Goal: Feedback & Contribution: Submit feedback/report problem

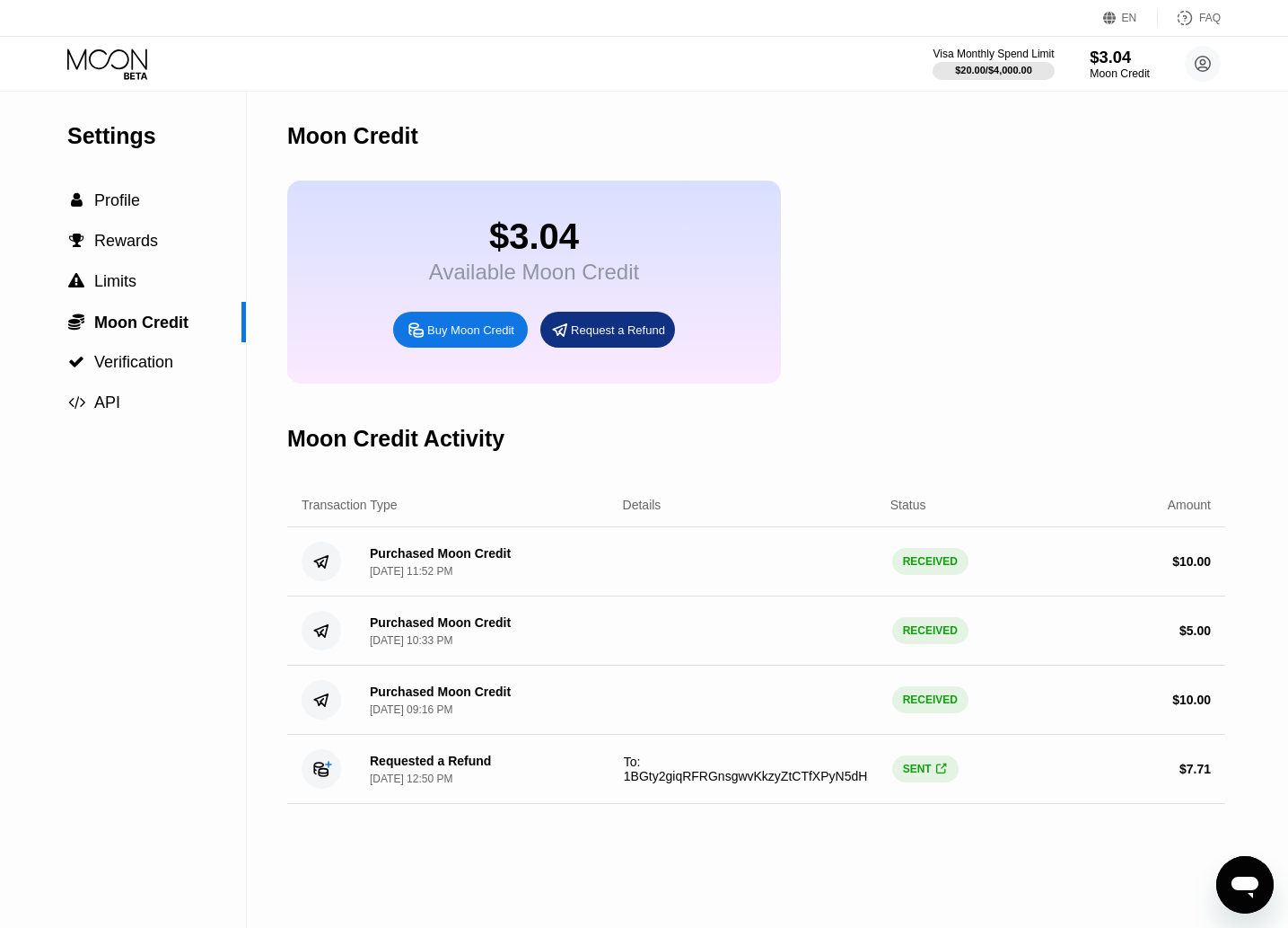
click at [1113, 60] on div "$3.04" at bounding box center [1119, 57] width 60 height 19
click at [1226, 880] on div "Открыть окно обмена сообщениями" at bounding box center [1244, 884] width 54 height 54
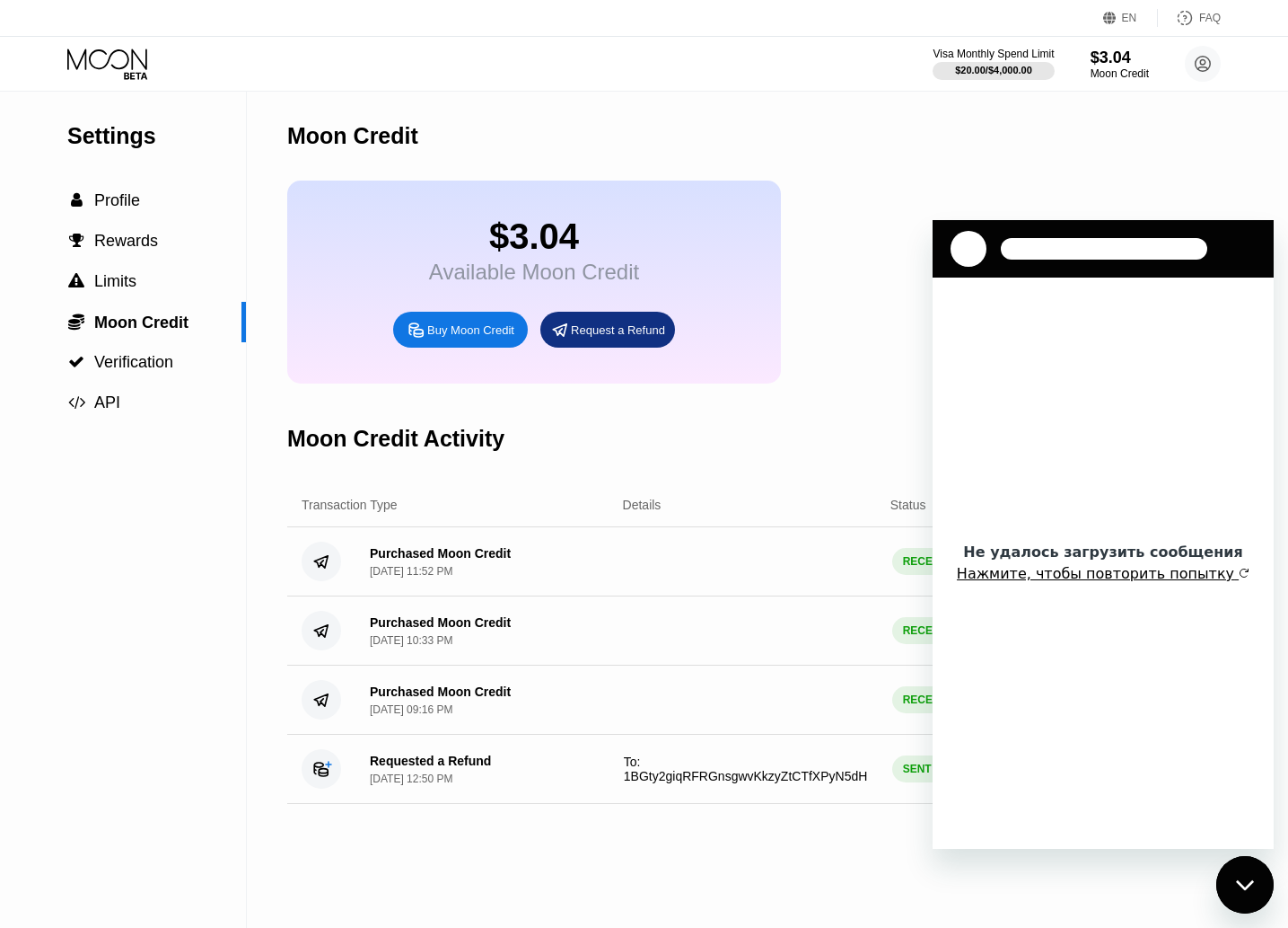
click at [1138, 570] on button "Нажмите, чтобы повторить попытку" at bounding box center [1103, 573] width 293 height 18
click at [974, 245] on div at bounding box center [968, 249] width 36 height 36
click at [882, 169] on div "Moon Credit" at bounding box center [756, 137] width 938 height 89
click at [1204, 18] on div "FAQ" at bounding box center [1209, 17] width 22 height 12
click at [226, 521] on div "Settings  Profile  Rewards  Limits  Moon Credit  Verification  API" at bounding box center [123, 510] width 247 height 836
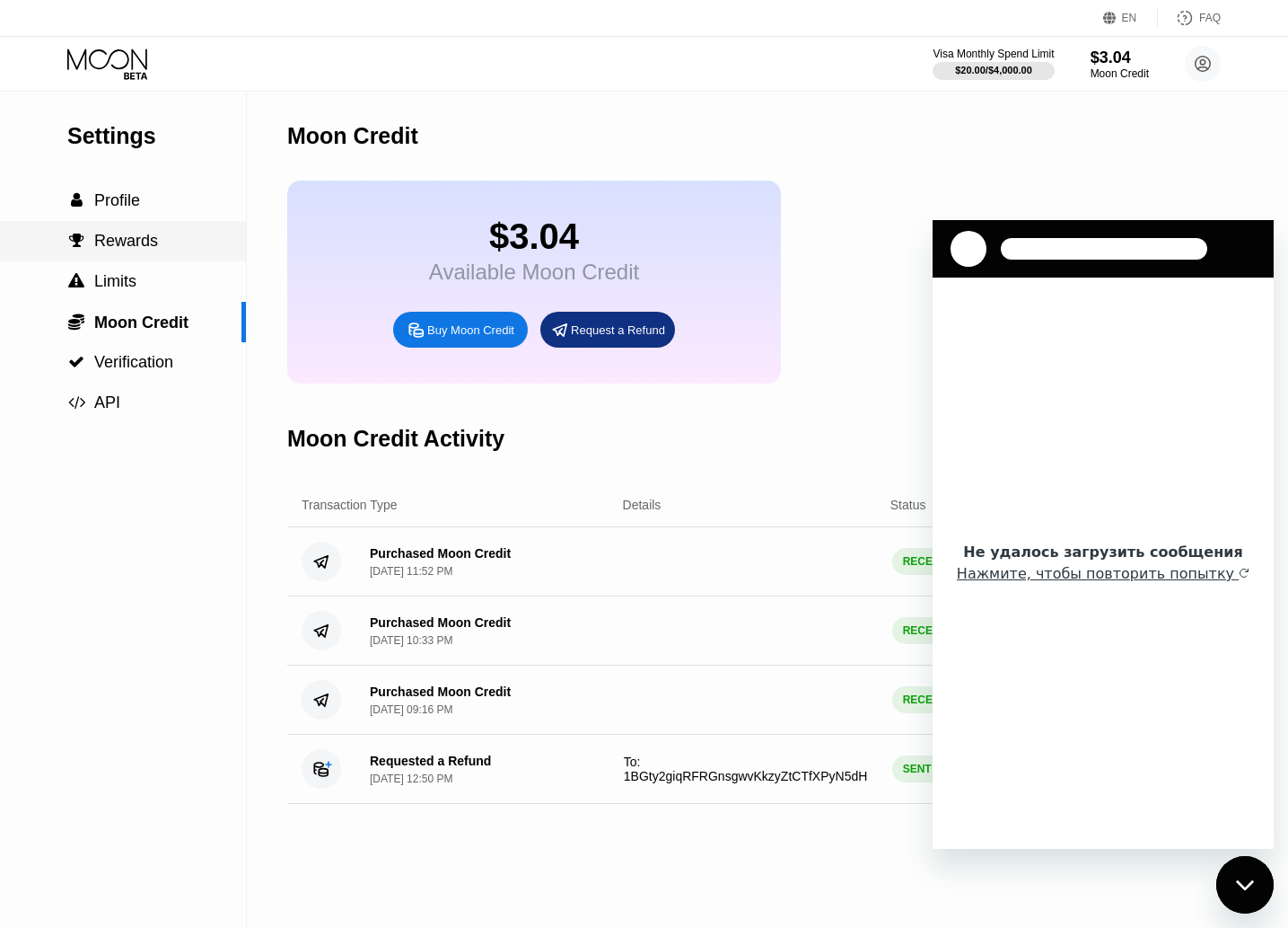
click at [140, 242] on span "Rewards" at bounding box center [125, 240] width 64 height 18
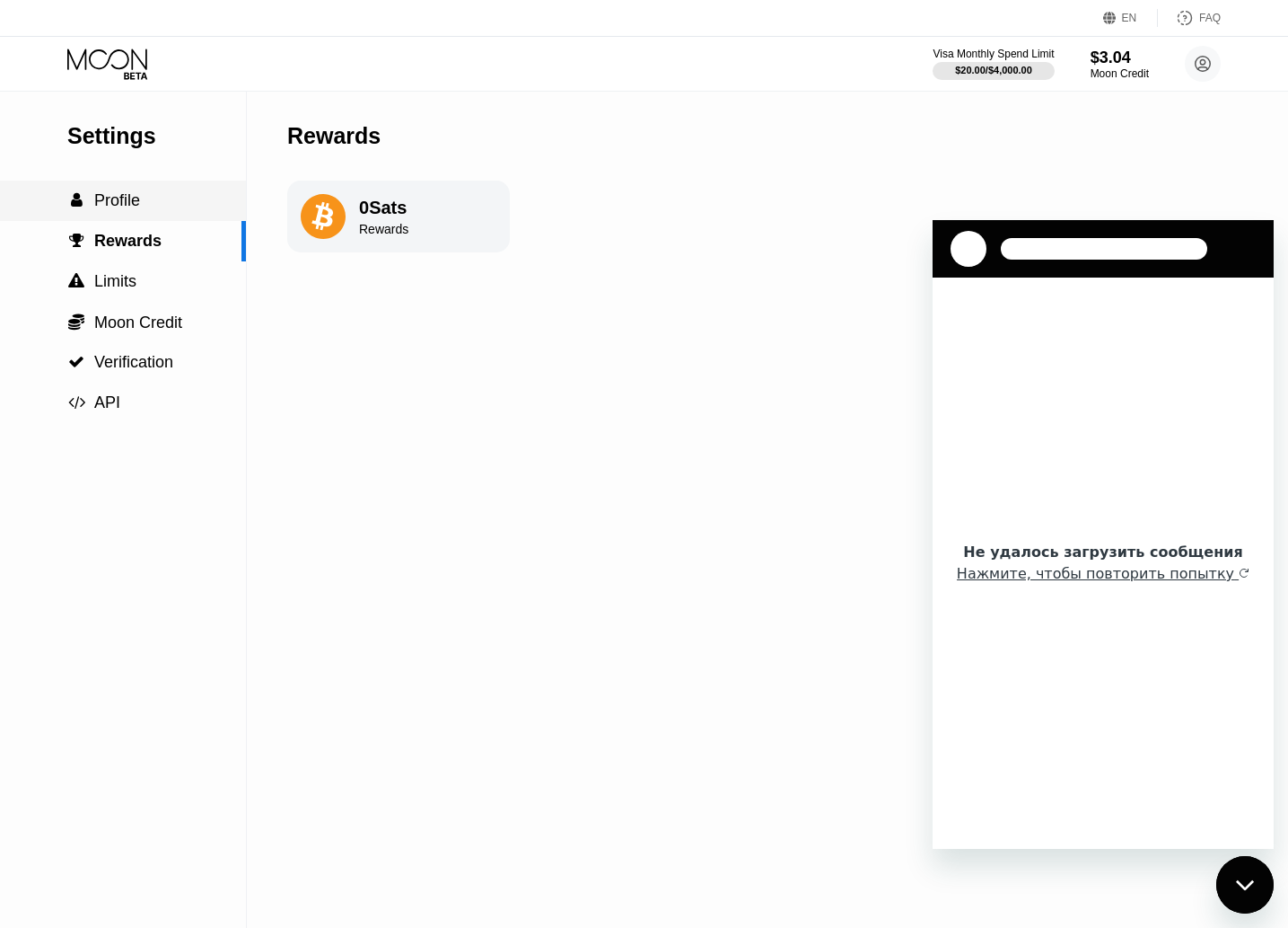
click at [126, 206] on span "Profile" at bounding box center [117, 200] width 46 height 18
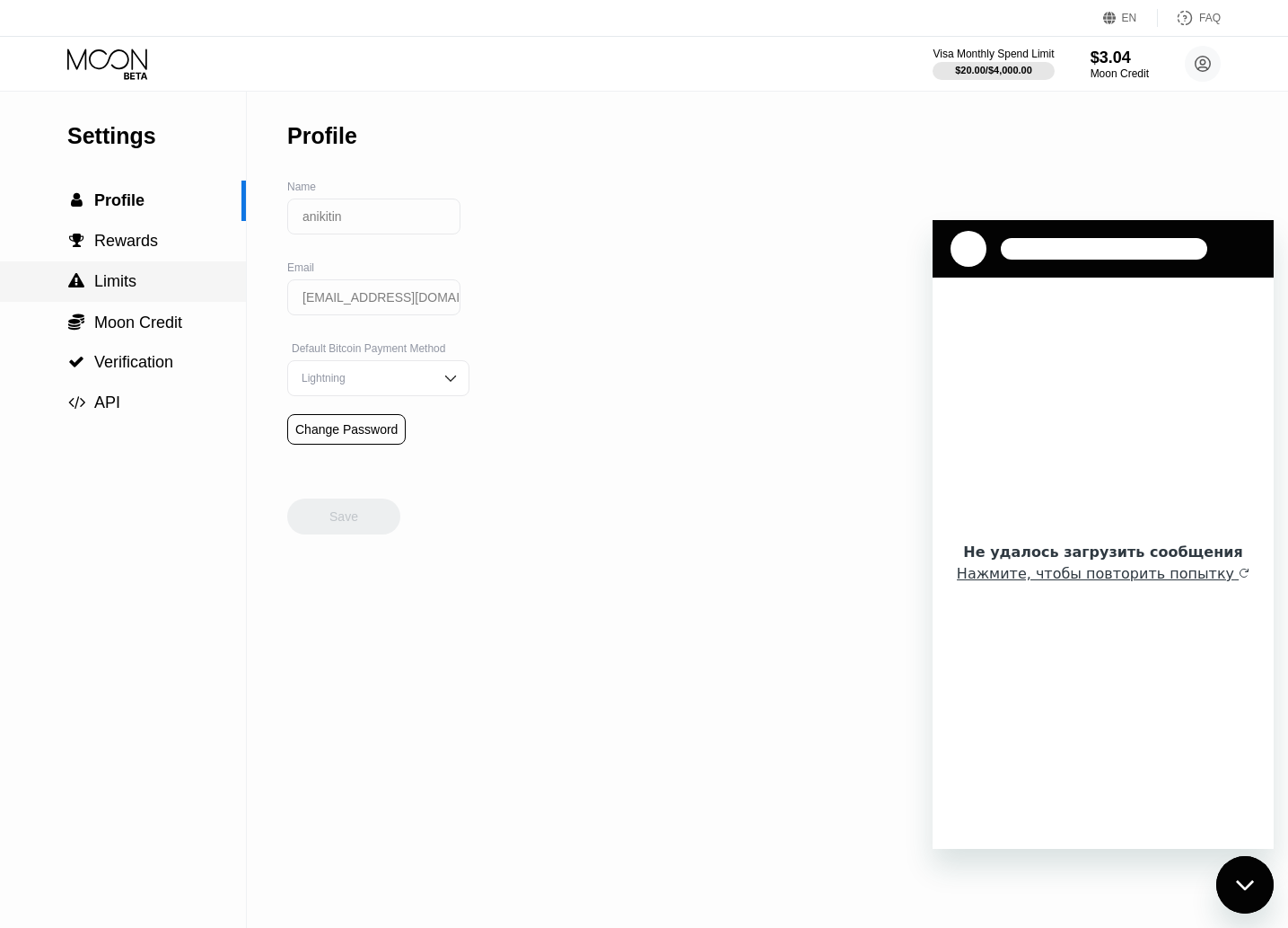
click at [142, 283] on div " Limits" at bounding box center [122, 282] width 246 height 19
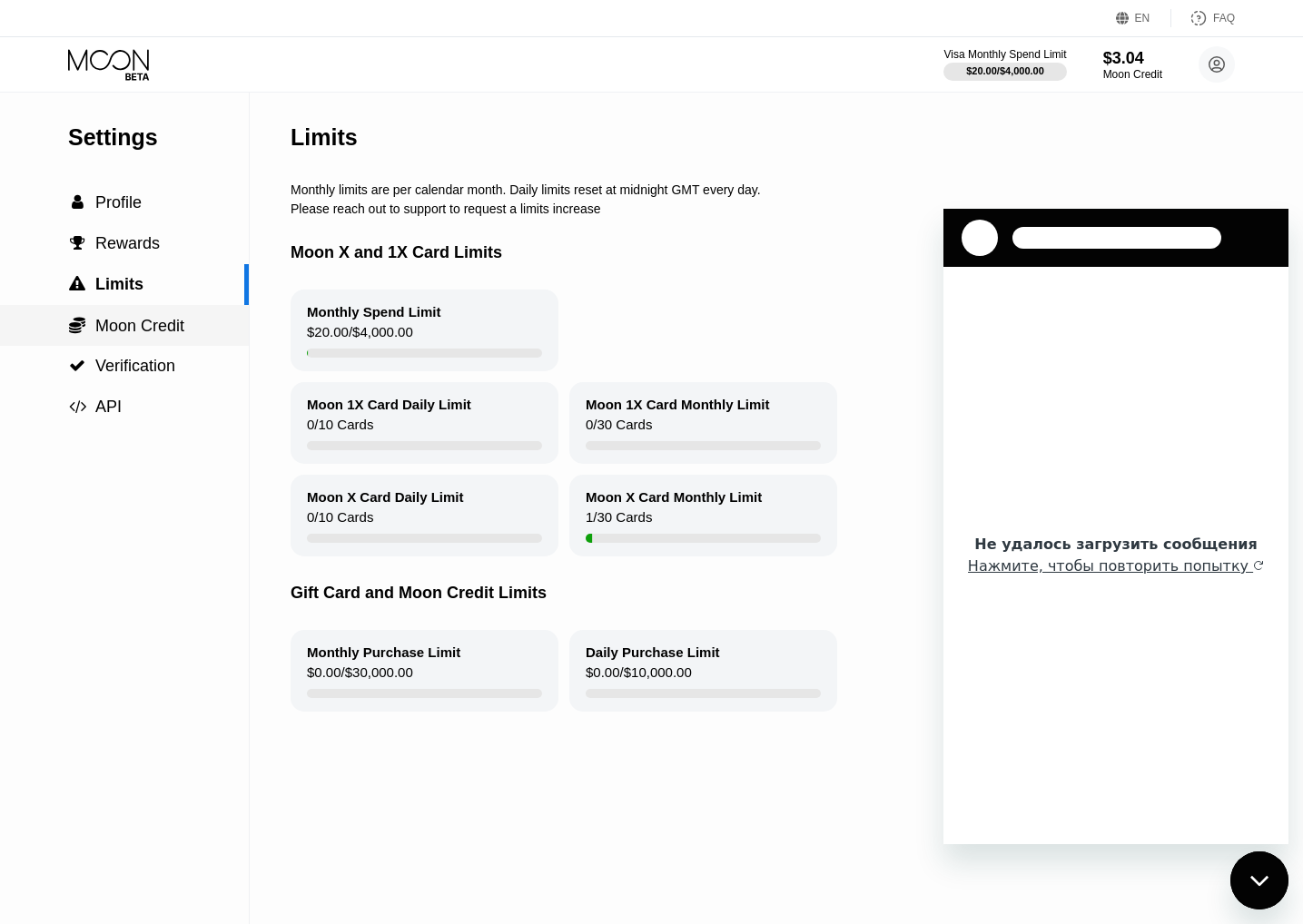
click at [149, 321] on span "Moon Credit" at bounding box center [139, 325] width 89 height 18
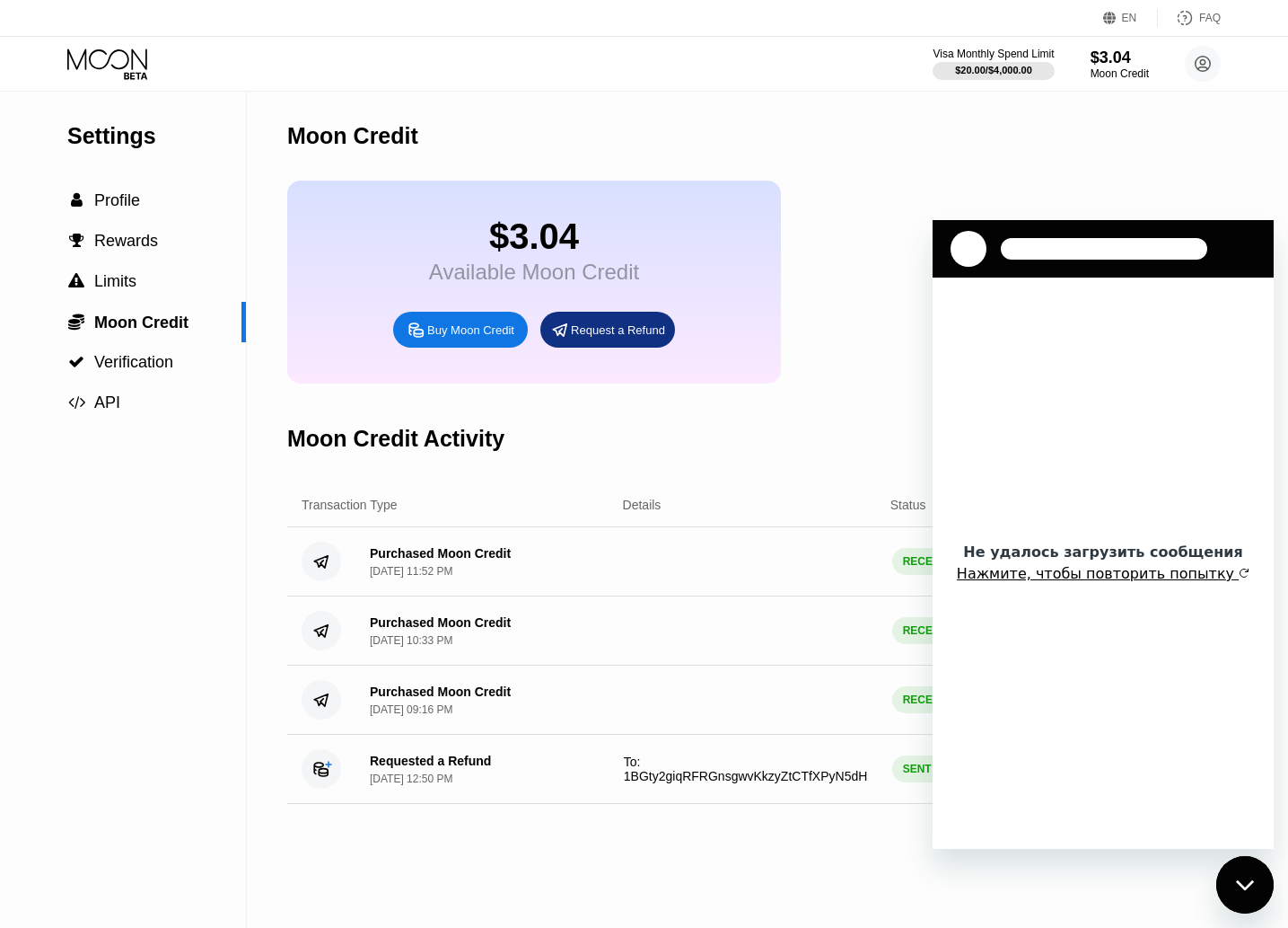
click at [1164, 578] on button "Нажмите, чтобы повторить попытку" at bounding box center [1103, 573] width 293 height 18
click at [1199, 17] on div "FAQ" at bounding box center [1209, 17] width 22 height 12
click at [1099, 60] on div "$3.04" at bounding box center [1119, 57] width 60 height 19
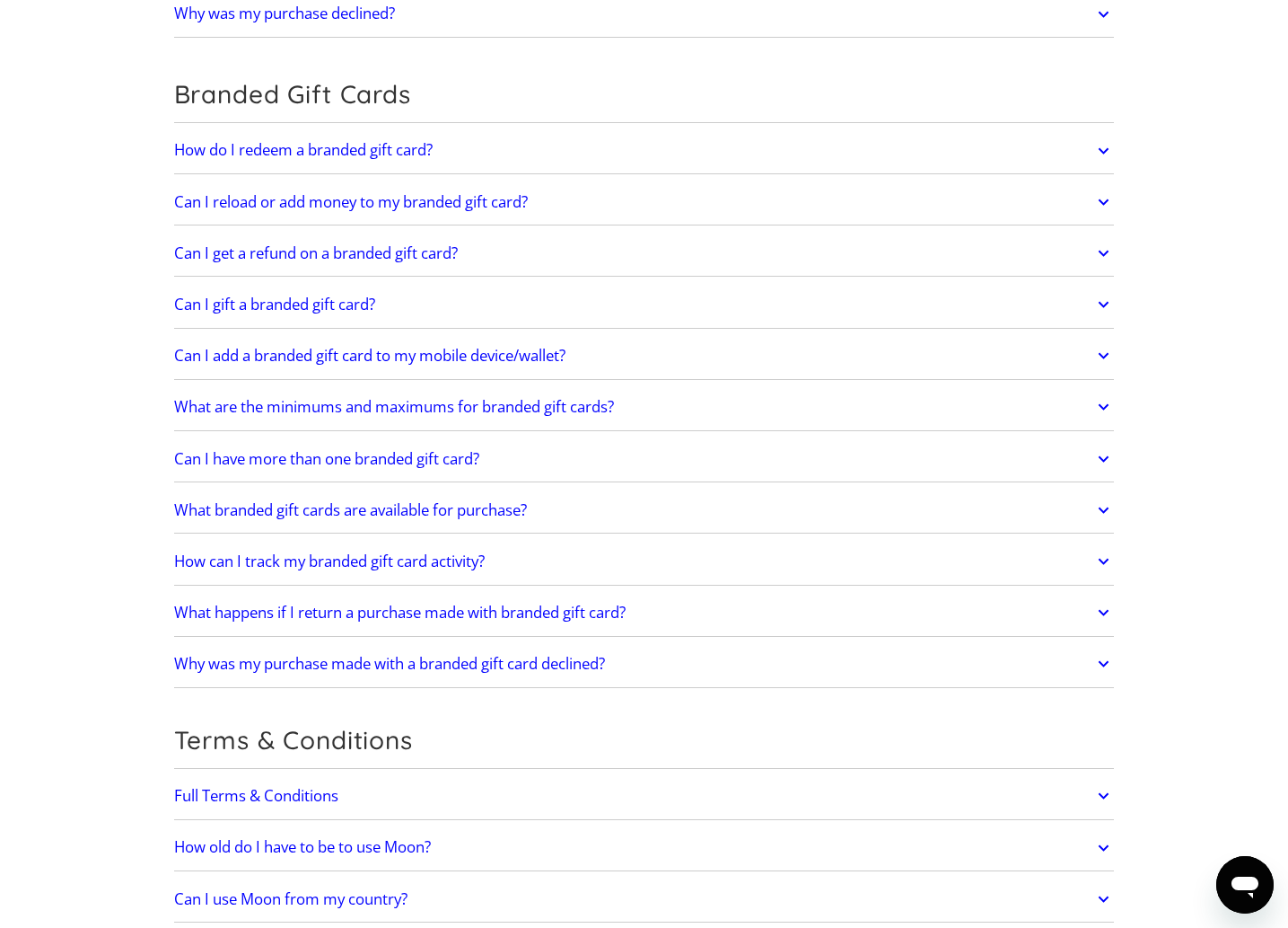
scroll to position [3625, 0]
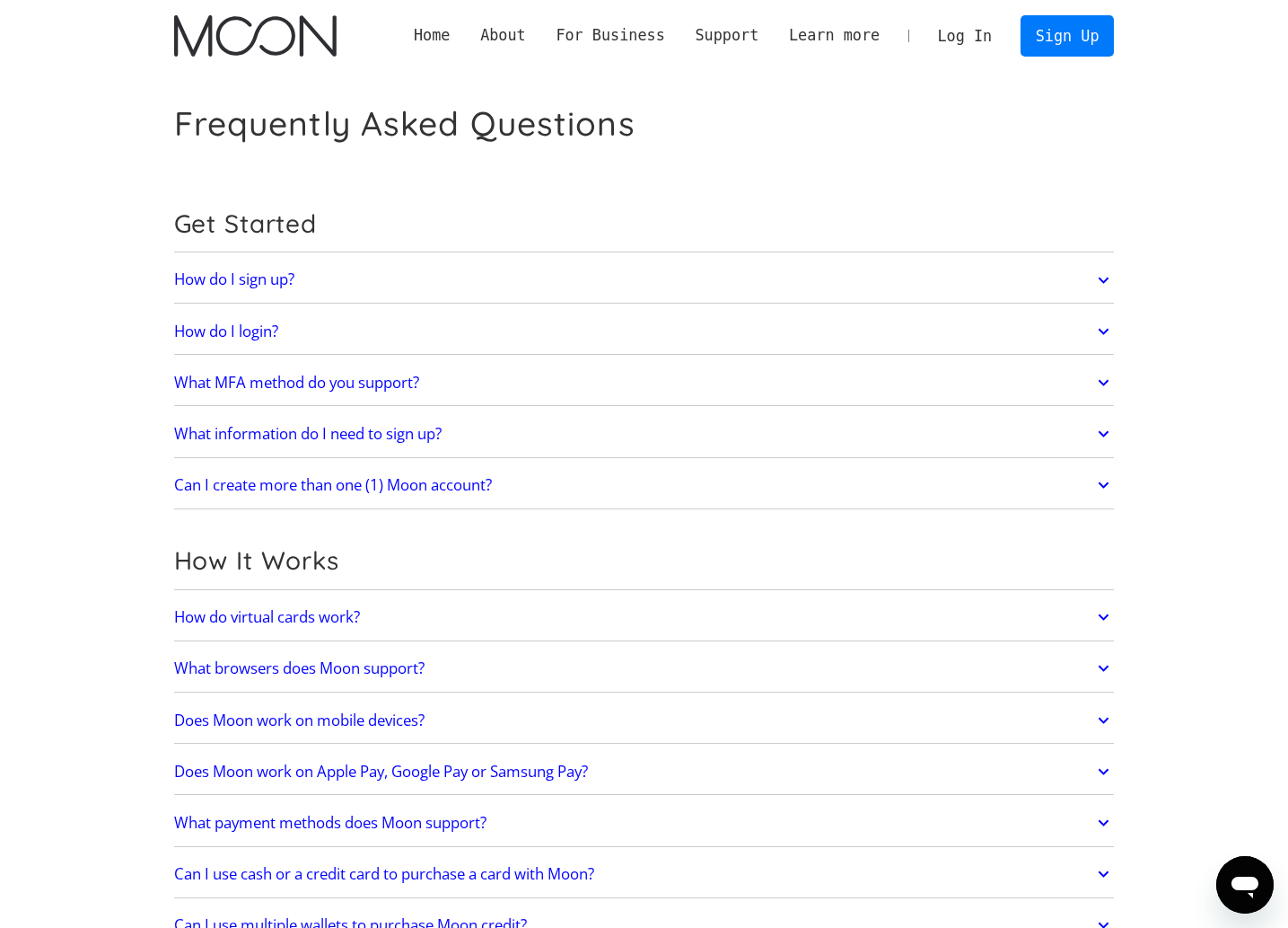
click at [956, 33] on link "Log In" at bounding box center [965, 36] width 84 height 40
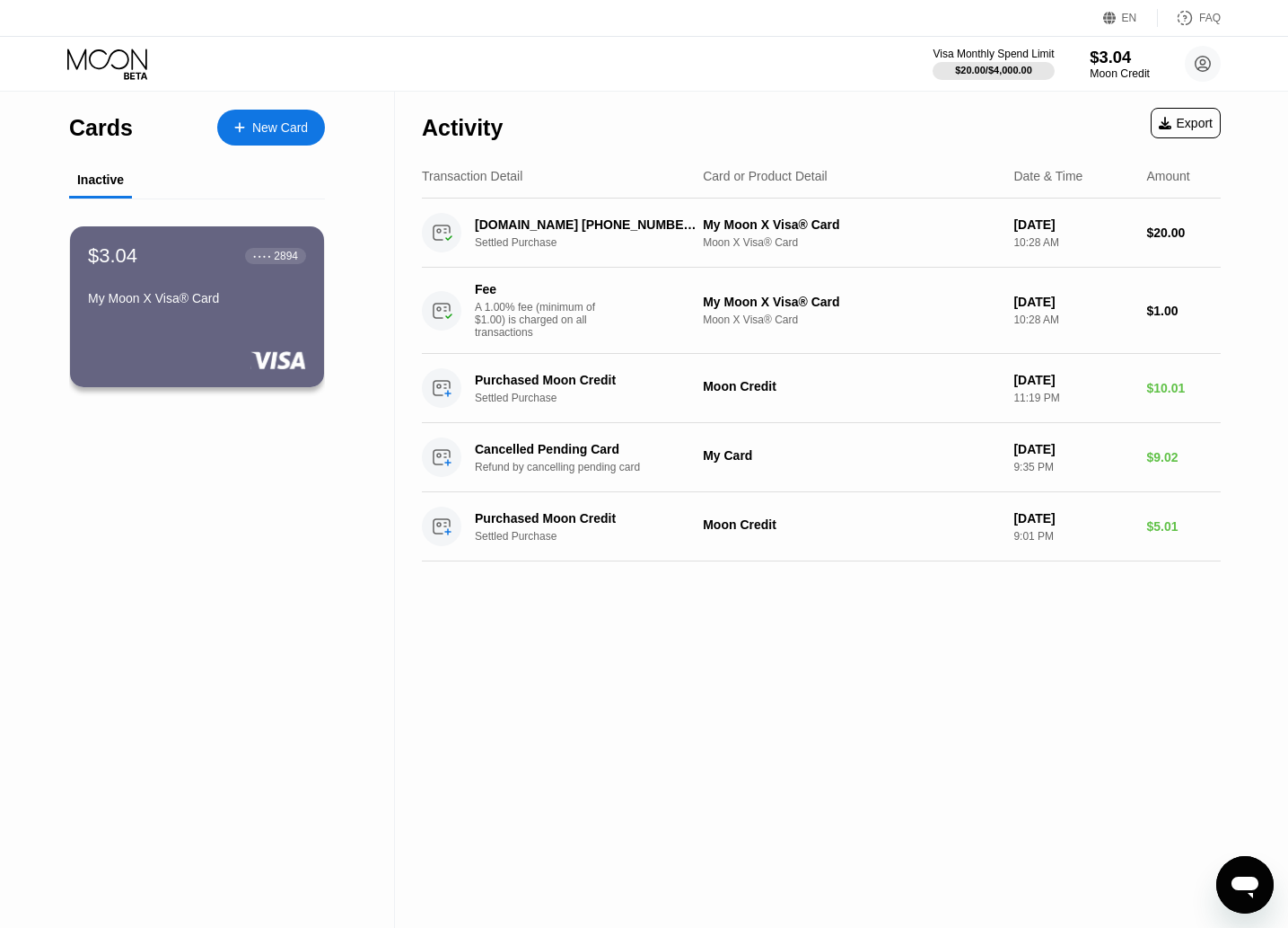
click at [1097, 62] on div "$3.04" at bounding box center [1119, 57] width 60 height 19
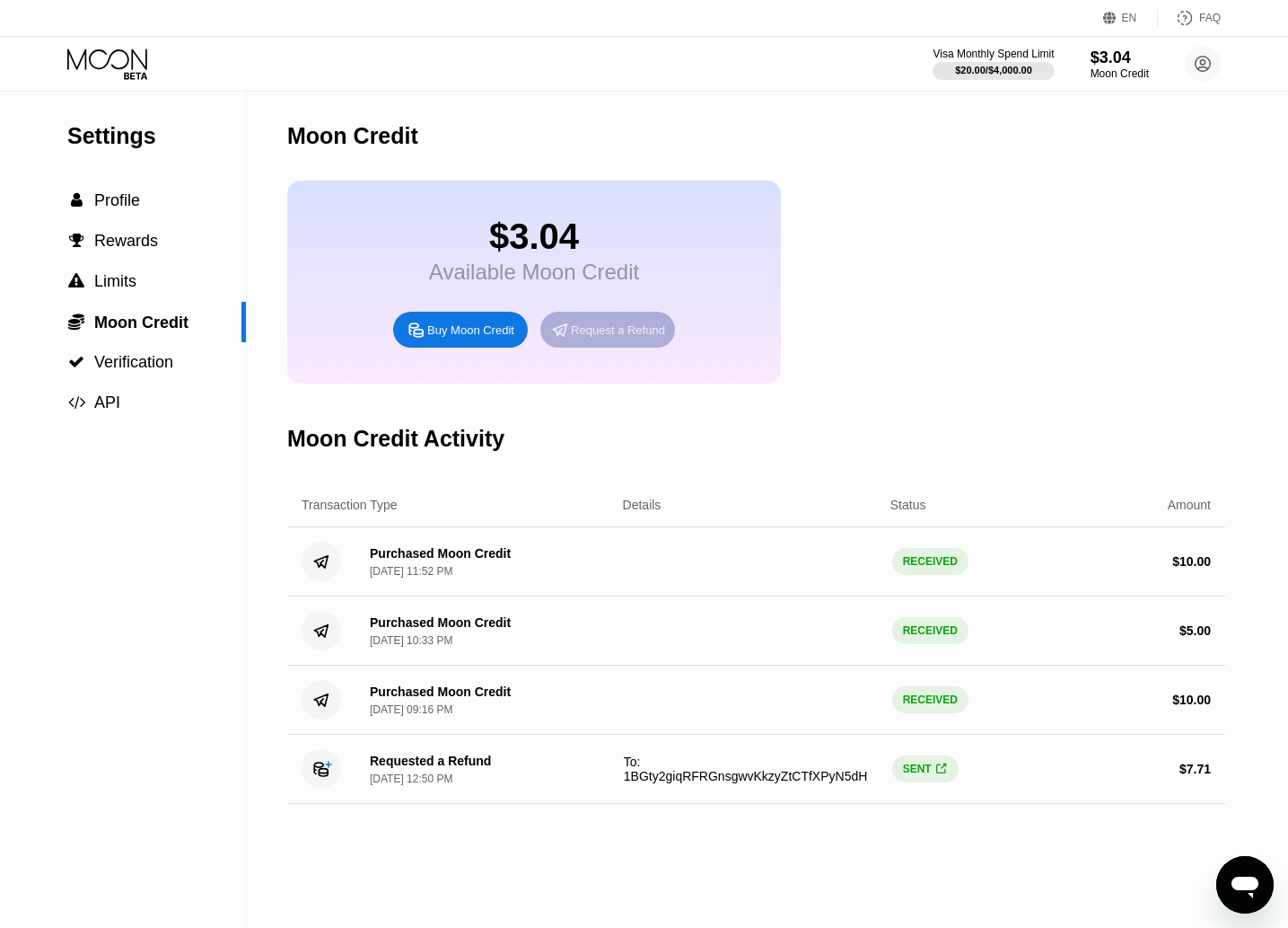
click at [608, 325] on div "Request a Refund" at bounding box center [617, 330] width 94 height 15
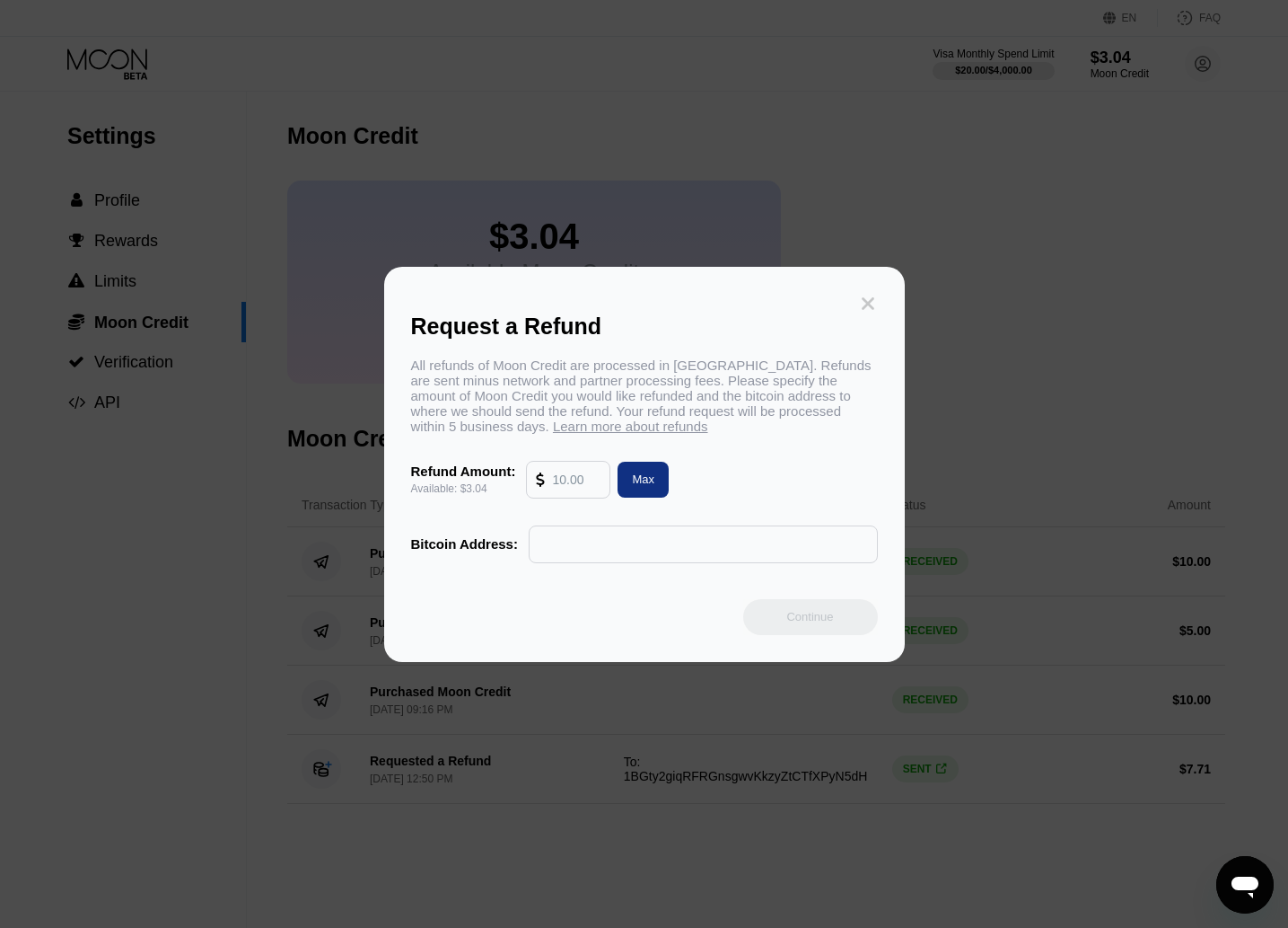
click at [861, 304] on icon at bounding box center [868, 303] width 20 height 20
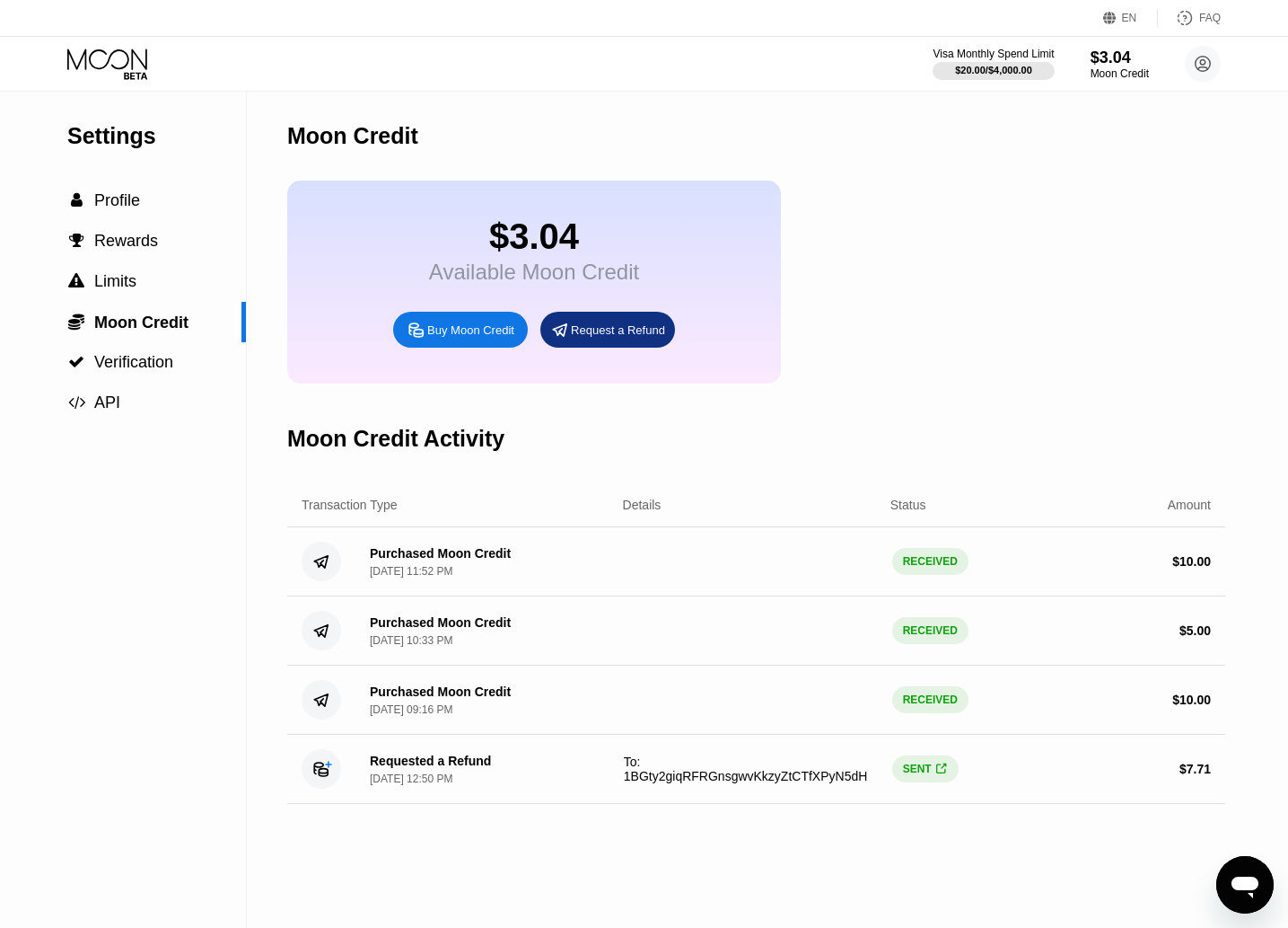
click at [502, 329] on div "Buy Moon Credit" at bounding box center [470, 330] width 87 height 15
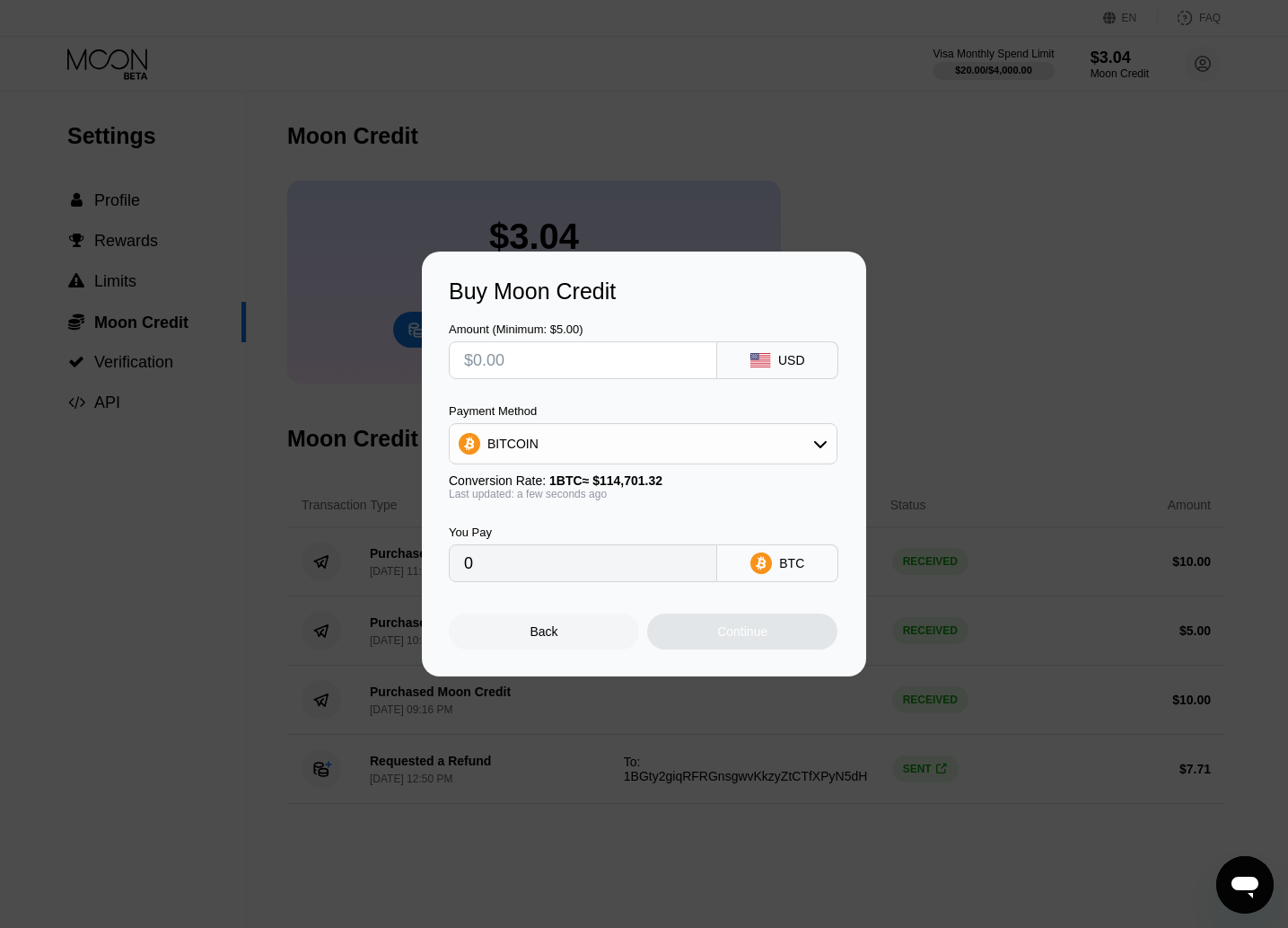
click at [1034, 254] on div "Buy Moon Credit Amount (Minimum: $5.00) USD Payment Method BITCOIN Conversion R…" at bounding box center [644, 464] width 1288 height 425
click at [556, 625] on div "Back" at bounding box center [543, 631] width 28 height 14
click at [553, 636] on div "Back" at bounding box center [543, 631] width 28 height 14
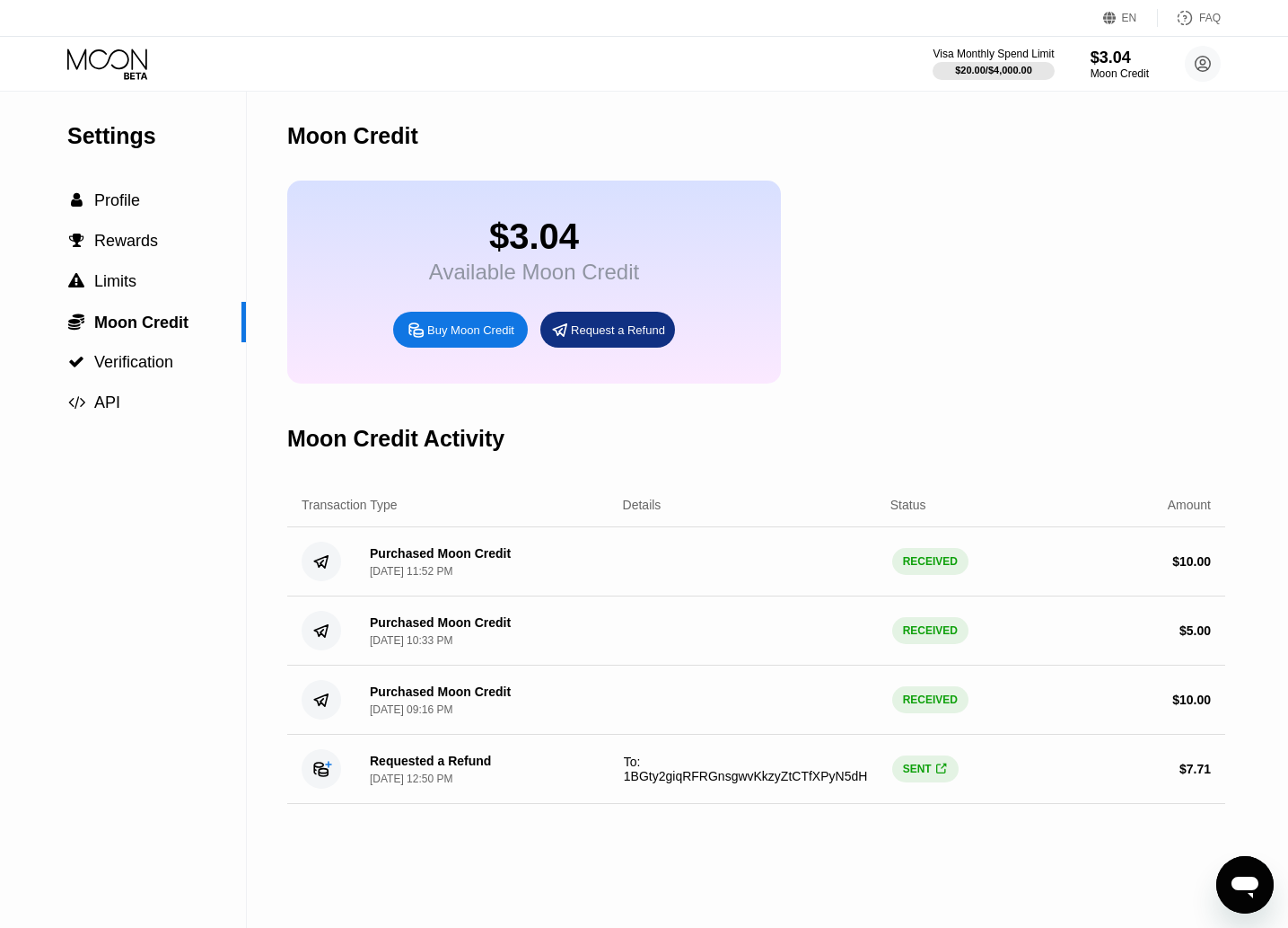
click at [1260, 892] on icon "Открыть окно обмена сообщениями" at bounding box center [1245, 884] width 32 height 32
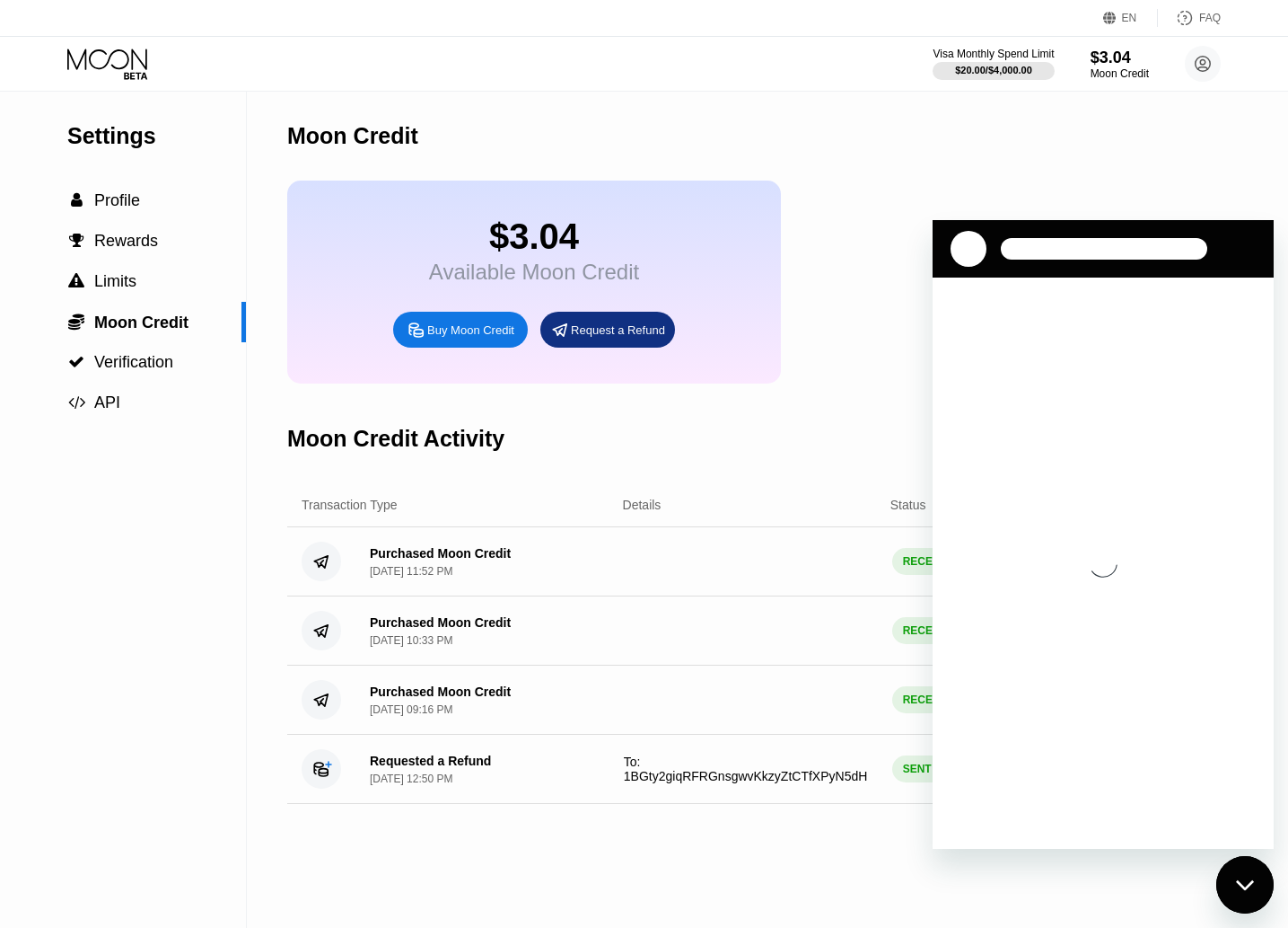
click at [966, 200] on div "$3.04 Available Moon Credit Buy Moon Credit Request a Refund" at bounding box center [756, 282] width 938 height 203
click at [826, 213] on div "$3.04 Available Moon Credit Buy Moon Credit Request a Refund" at bounding box center [756, 282] width 938 height 203
click at [1026, 51] on div "Visa Monthly Spend Limit" at bounding box center [993, 53] width 124 height 12
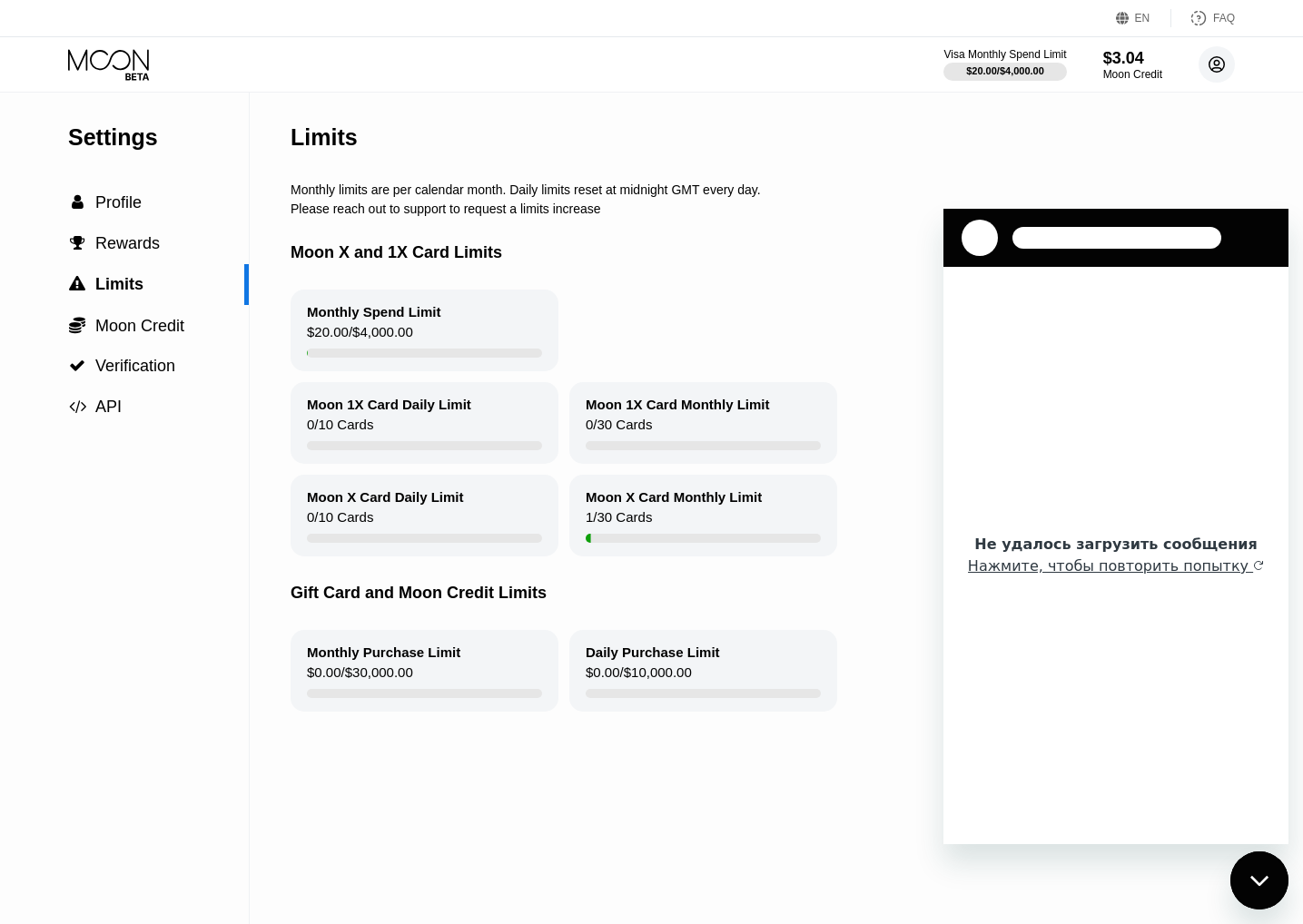
click at [1226, 54] on circle at bounding box center [1217, 64] width 36 height 36
click at [1258, 876] on icon "Закрыть окно обмена сообщениями" at bounding box center [1260, 881] width 19 height 12
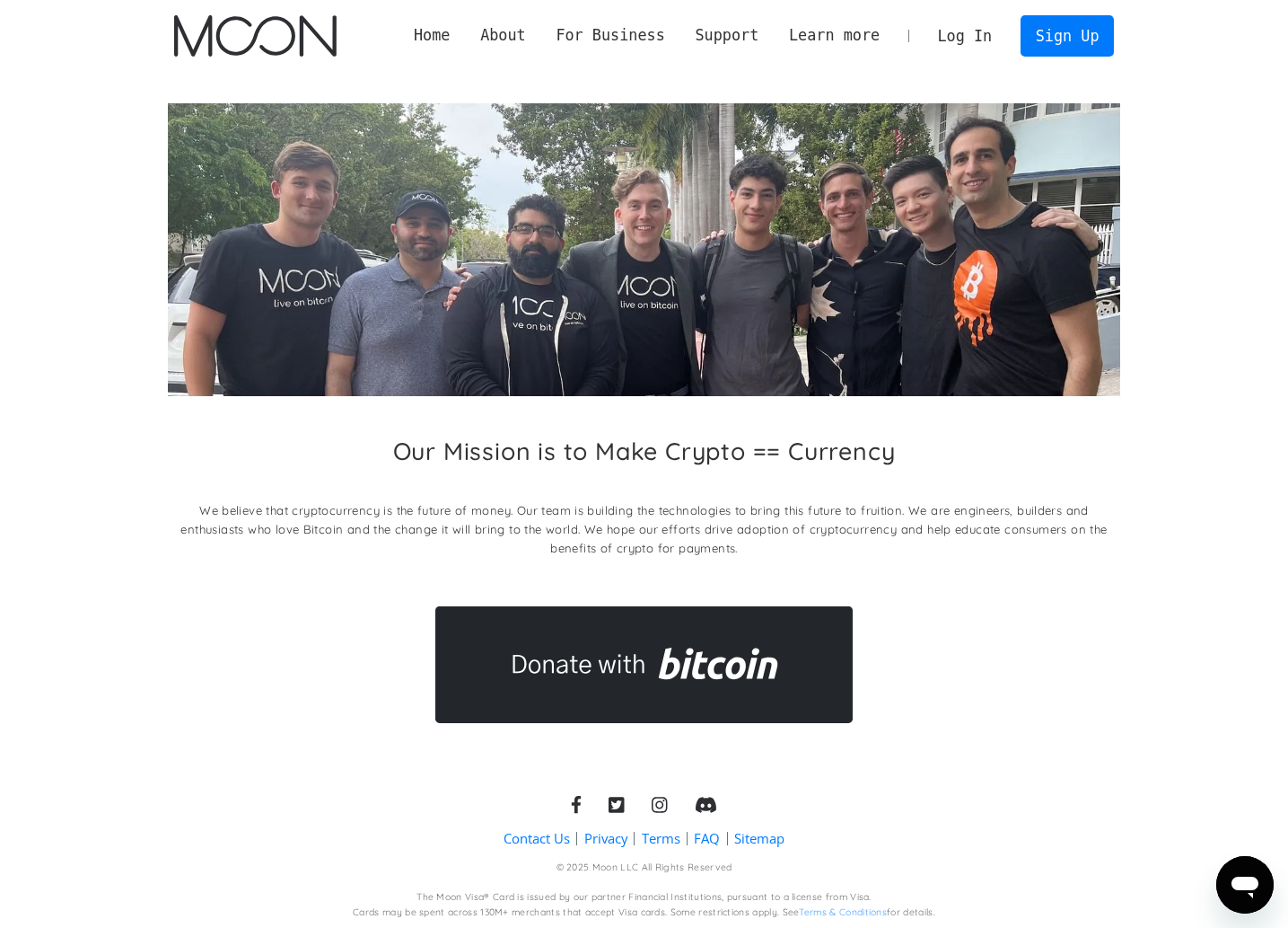
scroll to position [4, 0]
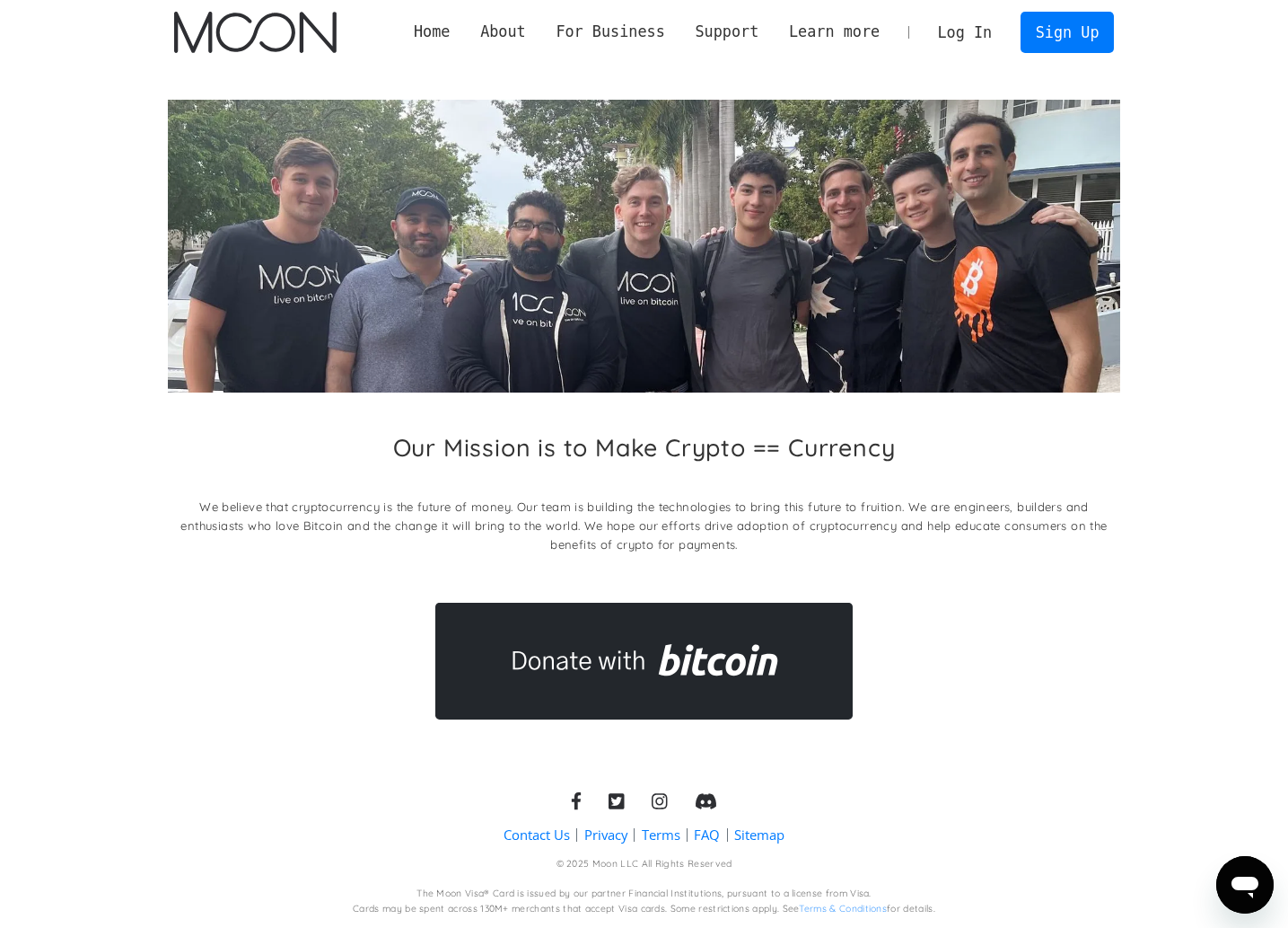
click at [555, 833] on link "Contact Us" at bounding box center [537, 835] width 66 height 19
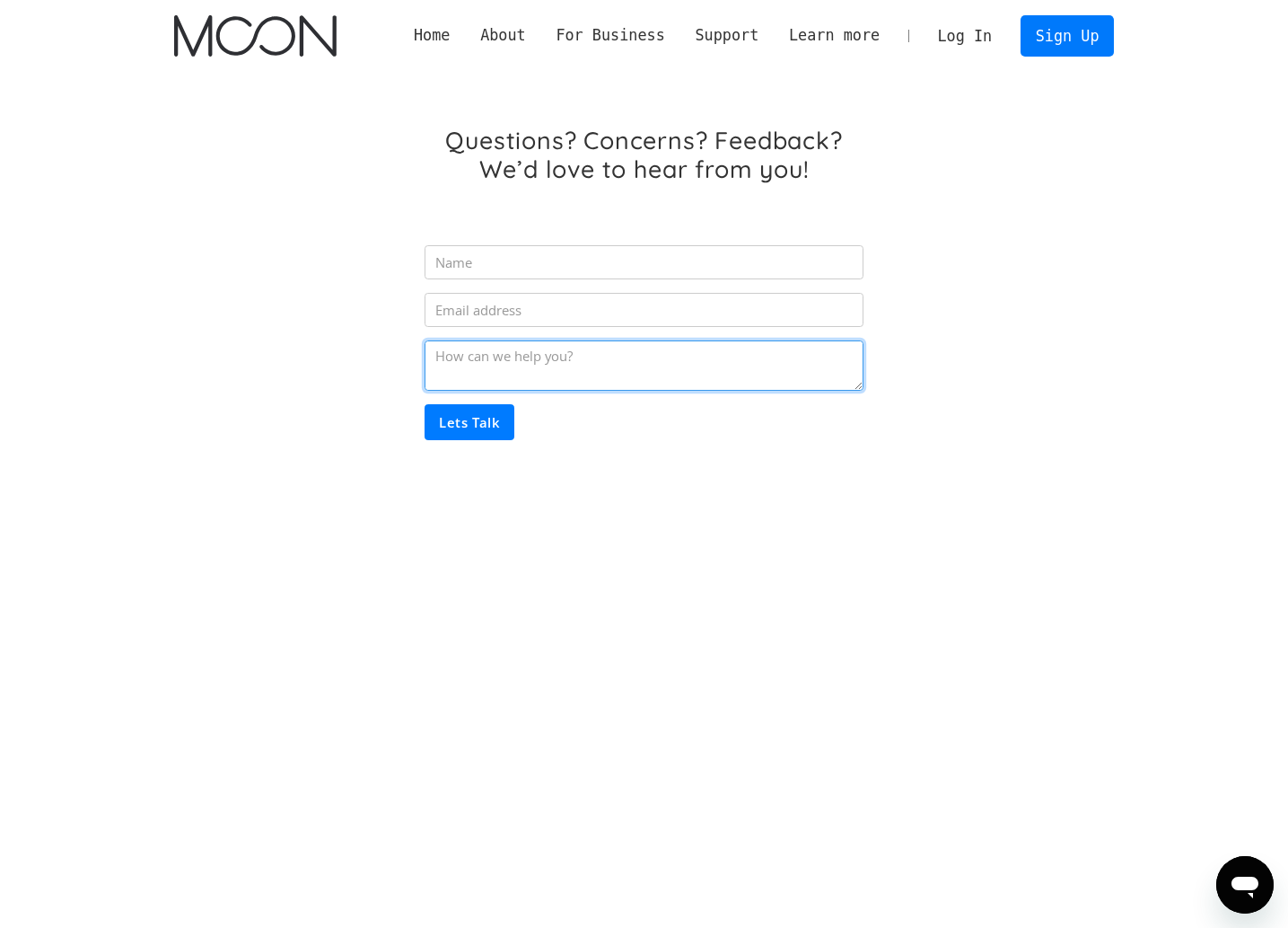
click at [505, 352] on textarea "Email Form" at bounding box center [644, 365] width 438 height 50
paste textarea "Good afternoon! I sent money to my account through Matic [DATE]. It hasn't arri…"
paste textarea "79.72 usdc"
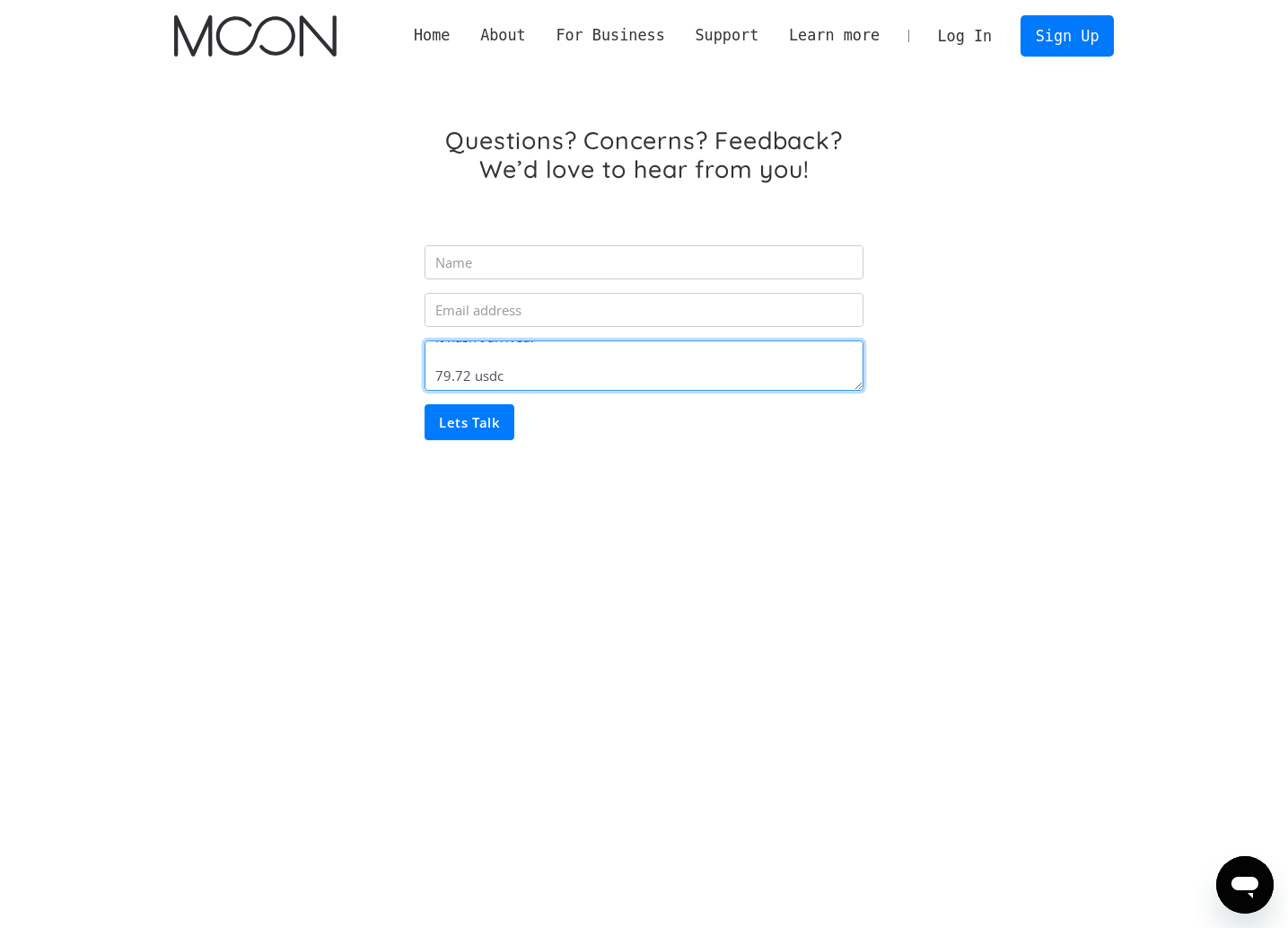
paste textarea "0x4238c61efee957c7a8bfcc30ddf4cefb7dcc46a69d0a63e6368edbe20475558b"
drag, startPoint x: 438, startPoint y: 359, endPoint x: 447, endPoint y: 365, distance: 10.8
click at [438, 360] on textarea "Good afternoon! I sent money to my account through Matic [DATE]. It hasn't arri…" at bounding box center [644, 365] width 438 height 50
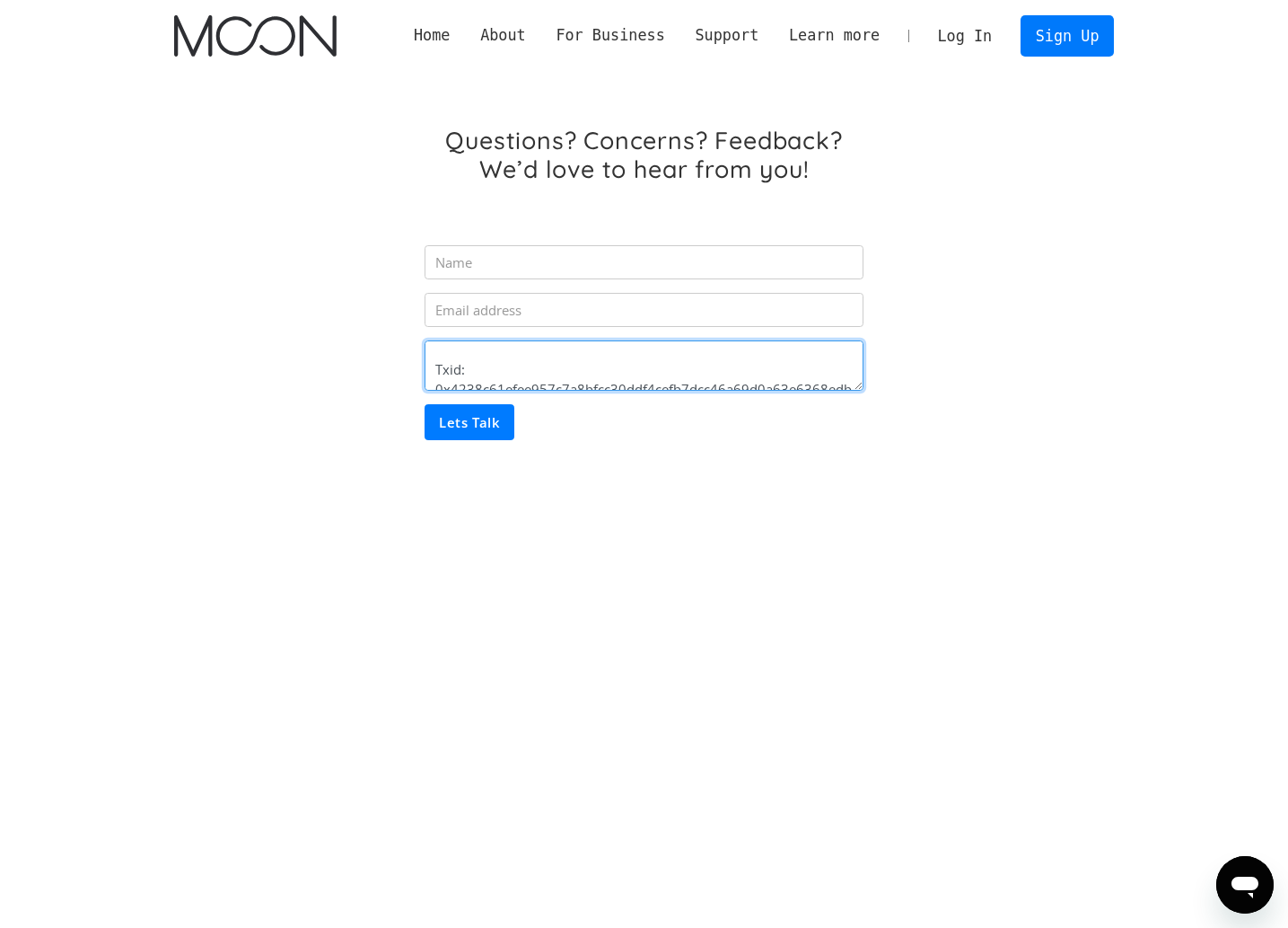
click at [470, 351] on textarea "Good afternoon! I sent money to my account through Matic [DATE]. It hasn't arri…" at bounding box center [644, 365] width 438 height 50
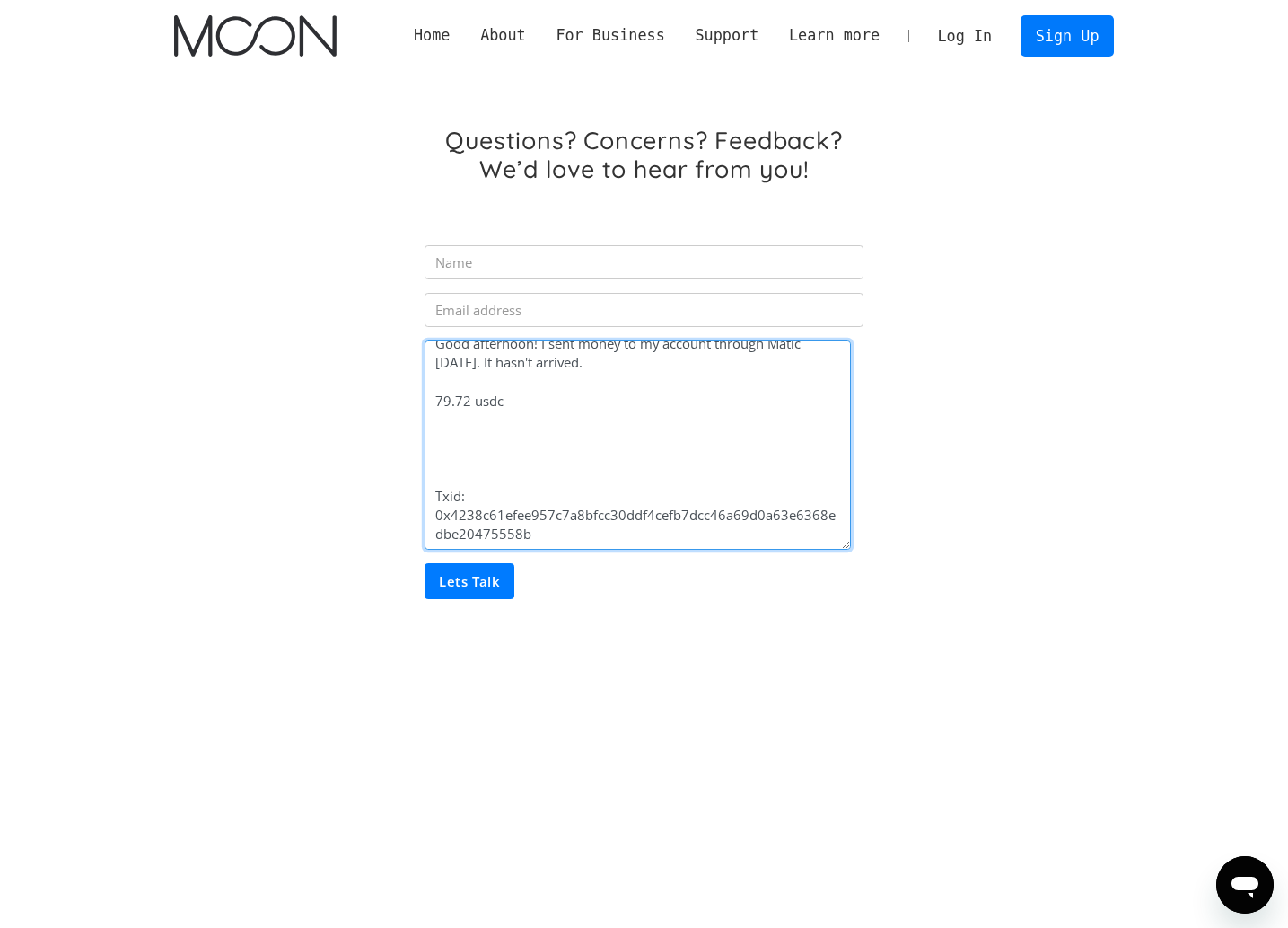
scroll to position [0, 0]
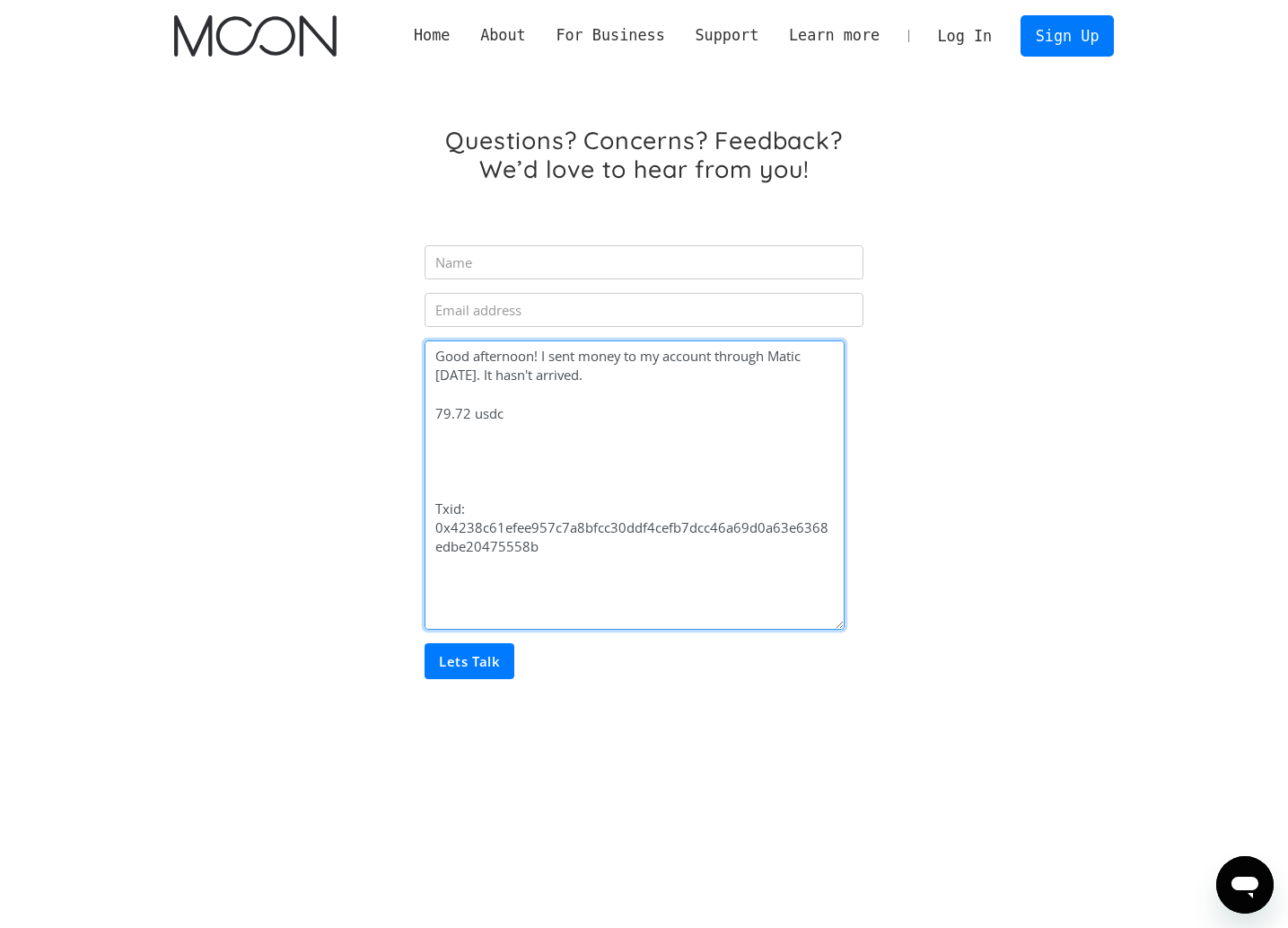
drag, startPoint x: 861, startPoint y: 386, endPoint x: 826, endPoint y: 611, distance: 227.7
click at [840, 624] on textarea "Good afternoon! I sent money to my account through Matic yesterday. It hasn't a…" at bounding box center [635, 485] width 420 height 289
click at [455, 460] on textarea "Good afternoon! I sent money to my account through Matic yesterday. It hasn't a…" at bounding box center [634, 485] width 417 height 288
paste textarea "0x8B5c51C89Cb2d0771C4d0D15fE40D15Bfba7DE66"
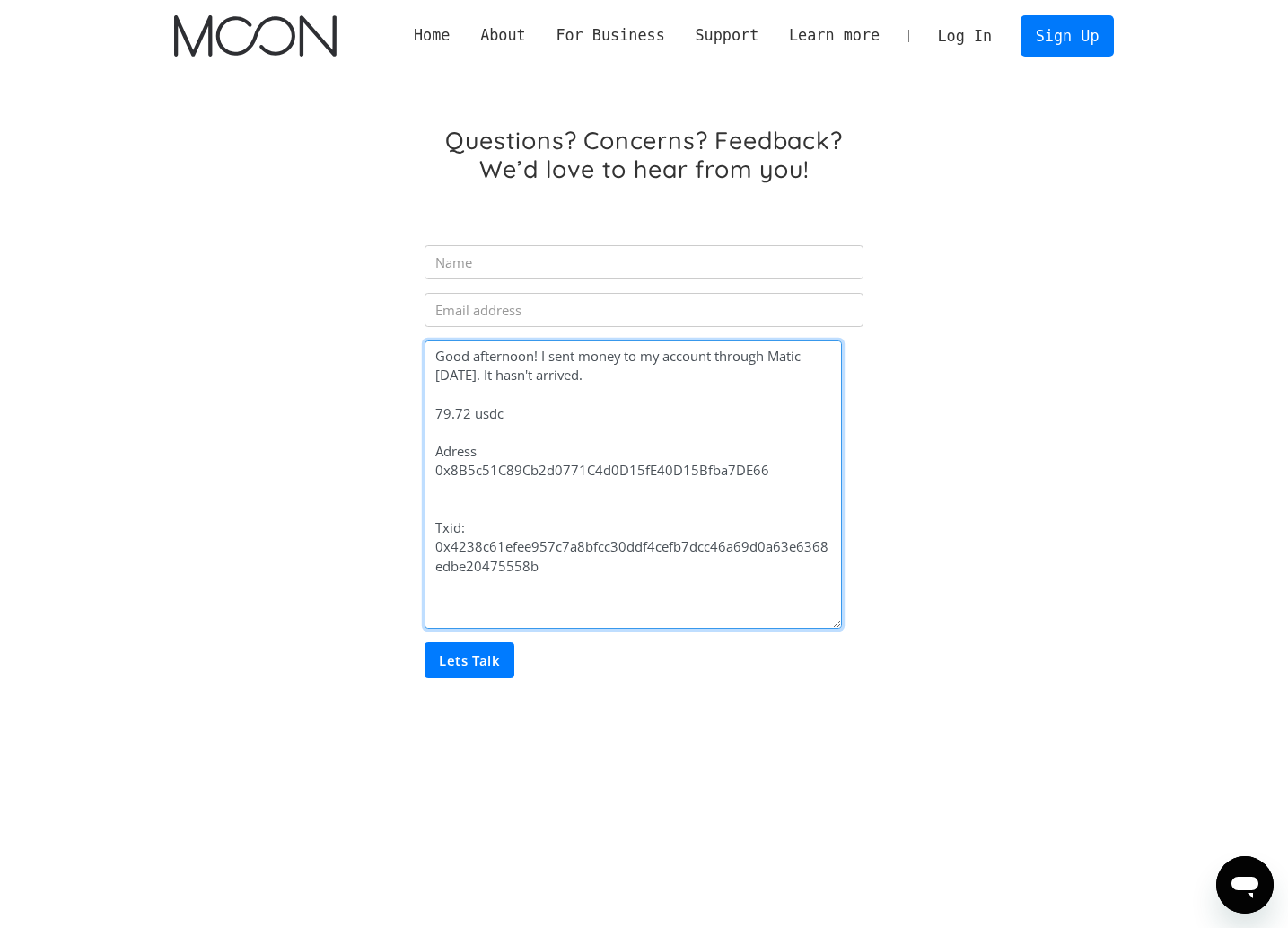
click at [445, 450] on textarea "Good afternoon! I sent money to my account through Matic yesterday. It hasn't a…" at bounding box center [634, 485] width 417 height 288
type textarea "Good afternoon! I sent money to my account through Matic yesterday. It hasn't a…"
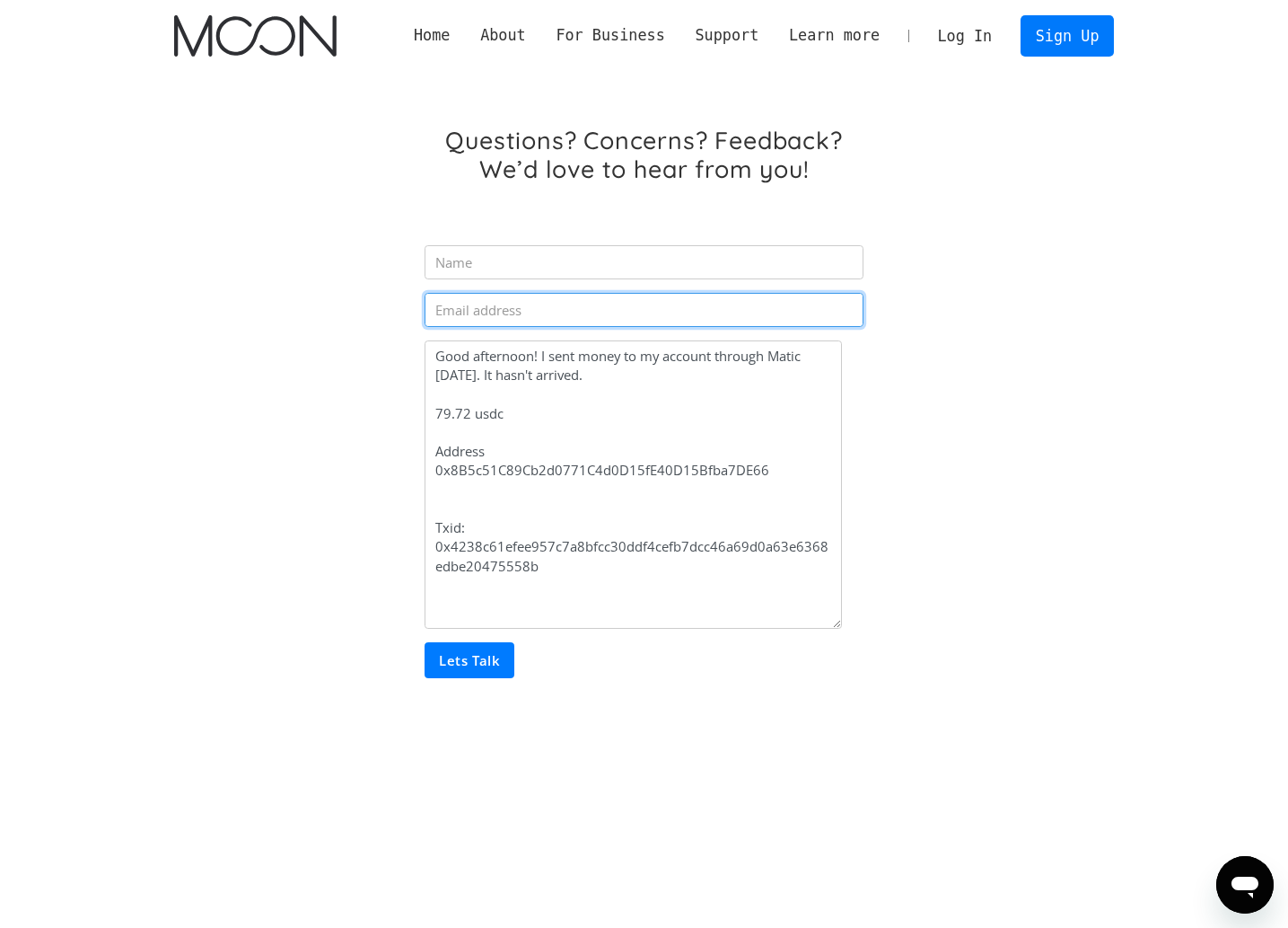
click at [519, 319] on input "Email Form" at bounding box center [644, 310] width 438 height 34
paste input "[EMAIL_ADDRESS][DOMAIN_NAME]"
type input "[EMAIL_ADDRESS][DOMAIN_NAME]"
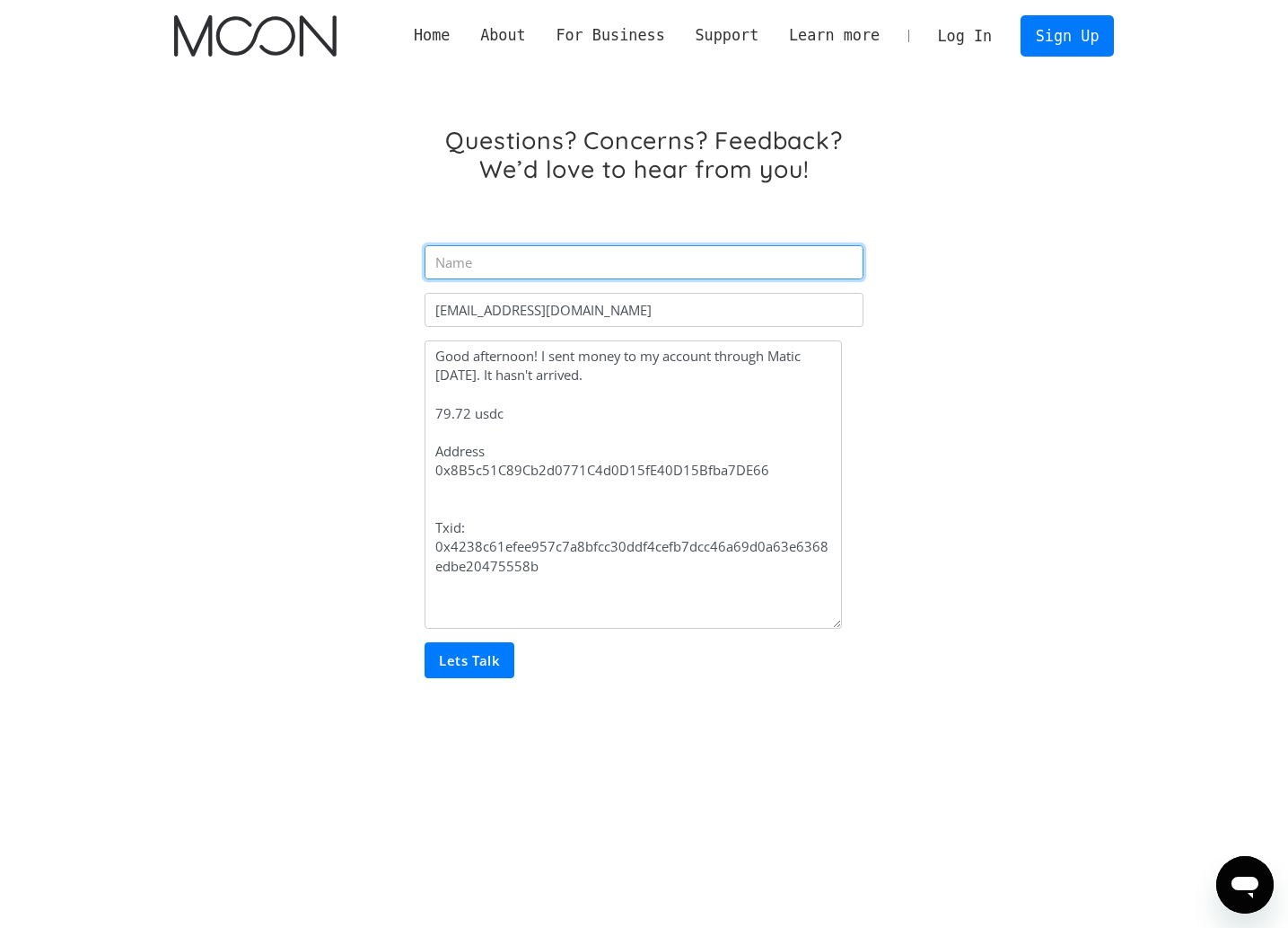
click at [475, 262] on input "Email Form" at bounding box center [644, 262] width 438 height 34
paste input "[EMAIL_ADDRESS][DOMAIN_NAME]"
drag, startPoint x: 461, startPoint y: 260, endPoint x: 489, endPoint y: 269, distance: 29.4
click at [462, 261] on input "[EMAIL_ADDRESS][DOMAIN_NAME]" at bounding box center [644, 262] width 438 height 34
drag, startPoint x: 487, startPoint y: 260, endPoint x: 683, endPoint y: 255, distance: 196.1
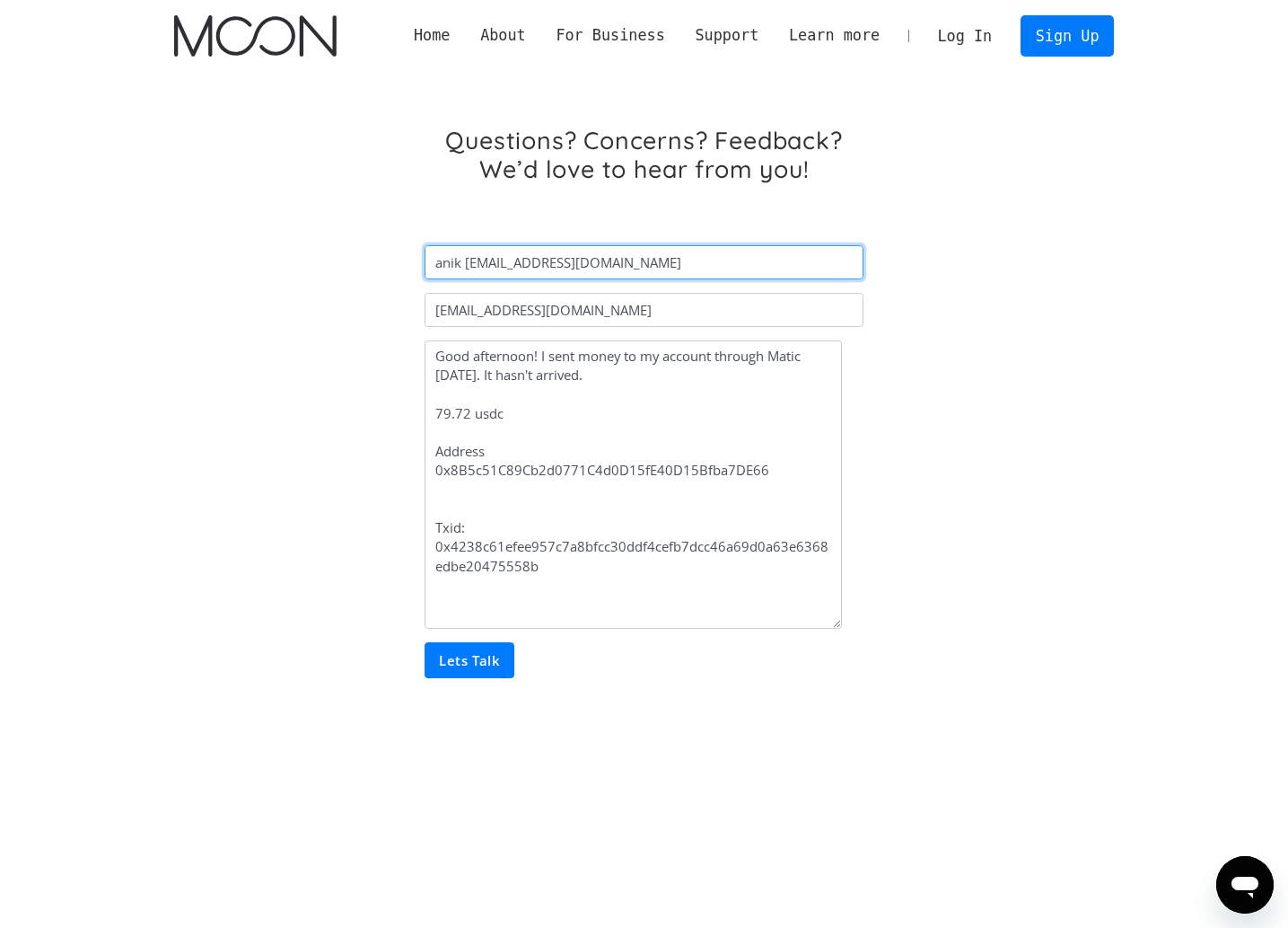
click at [667, 256] on input "anik itin3007@gmail.com" at bounding box center [644, 262] width 438 height 34
drag, startPoint x: 442, startPoint y: 264, endPoint x: 415, endPoint y: 265, distance: 27.0
click at [415, 265] on div "Questions? Concerns? Feedback? We’d love to hear from you! anik itin anikitin30…" at bounding box center [643, 408] width 463 height 566
click at [468, 262] on input "Anik itin" at bounding box center [644, 262] width 438 height 34
type input "Aniki Tin"
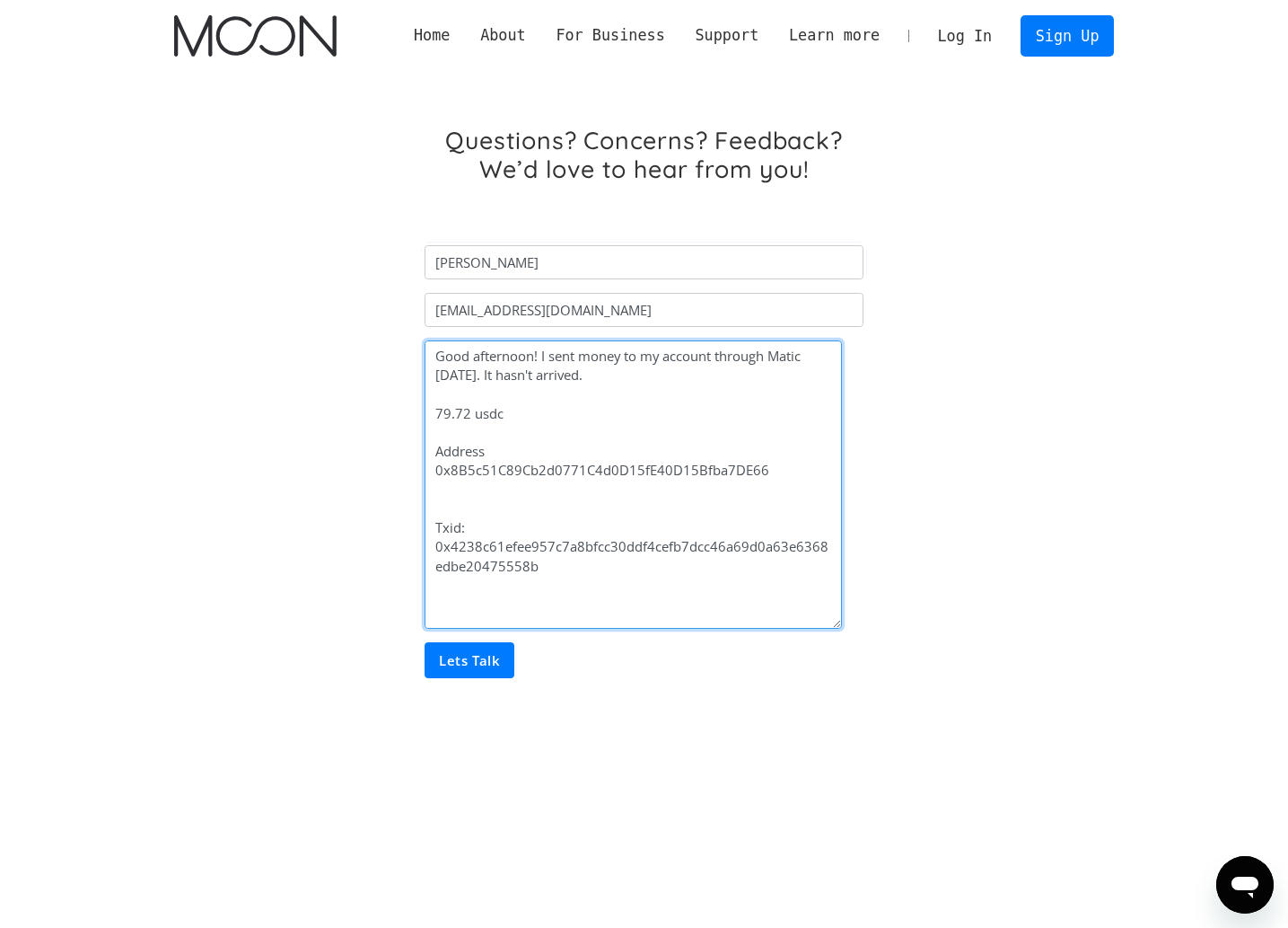
click at [669, 394] on textarea "Good afternoon! I sent money to my account through Matic yesterday. It hasn't a…" at bounding box center [634, 485] width 417 height 288
click at [707, 401] on textarea "Good afternoon! I sent money to my account through Matic yesterday. It hasn't a…" at bounding box center [634, 485] width 417 height 288
click at [648, 421] on textarea "Good afternoon! I sent money to my account through Matic yesterday. It hasn't a…" at bounding box center [634, 485] width 417 height 288
click at [505, 494] on textarea "Good afternoon! I sent money to my account through Matic yesterday. It hasn't a…" at bounding box center [634, 485] width 417 height 288
type textarea "Good afternoon! I sent money to my account through Matic yesterday. It hasn't a…"
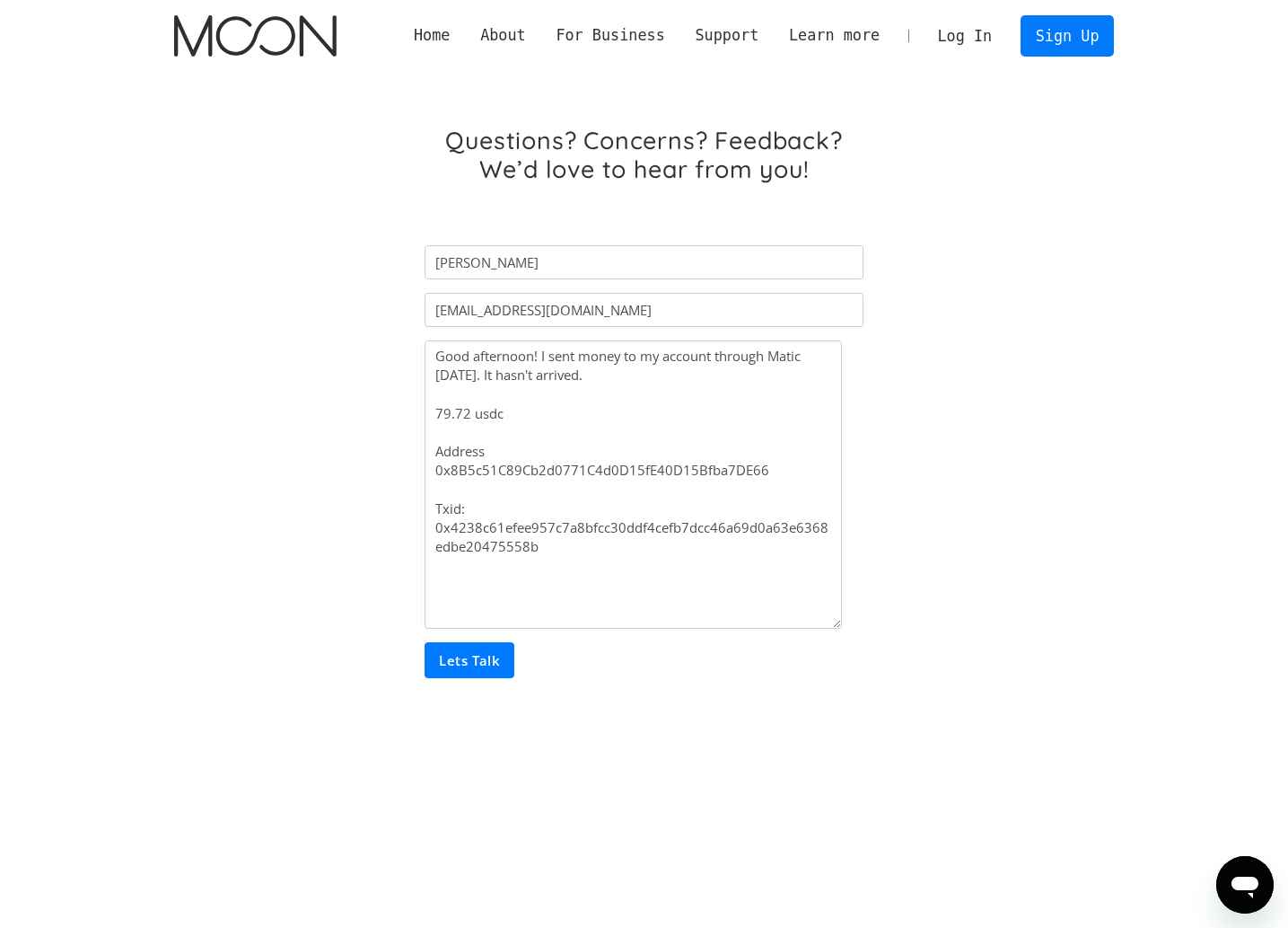
click at [489, 658] on input "Lets Talk" at bounding box center [469, 660] width 90 height 36
type input "Please wait..."
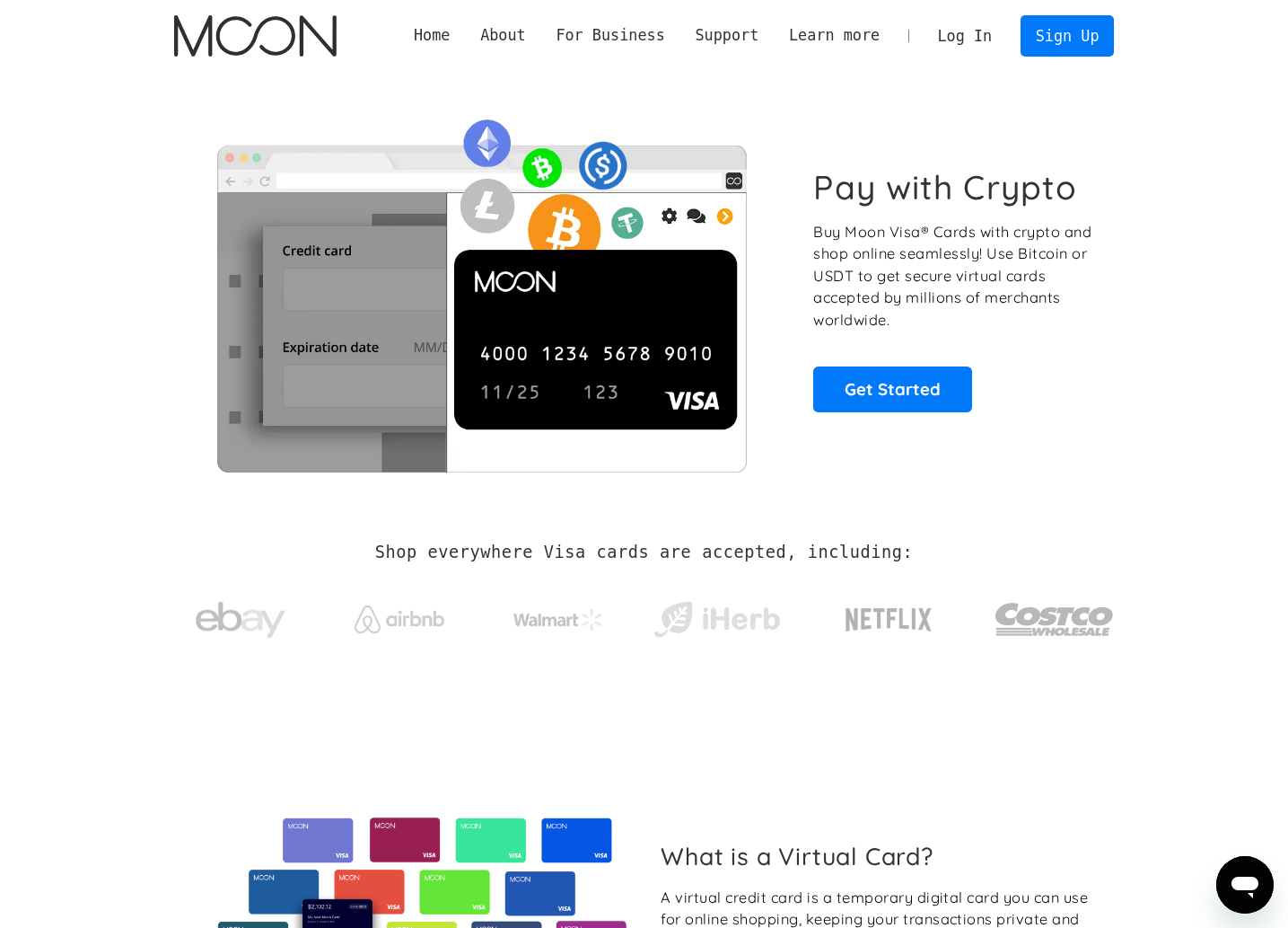
click at [968, 32] on link "Log In" at bounding box center [965, 36] width 84 height 40
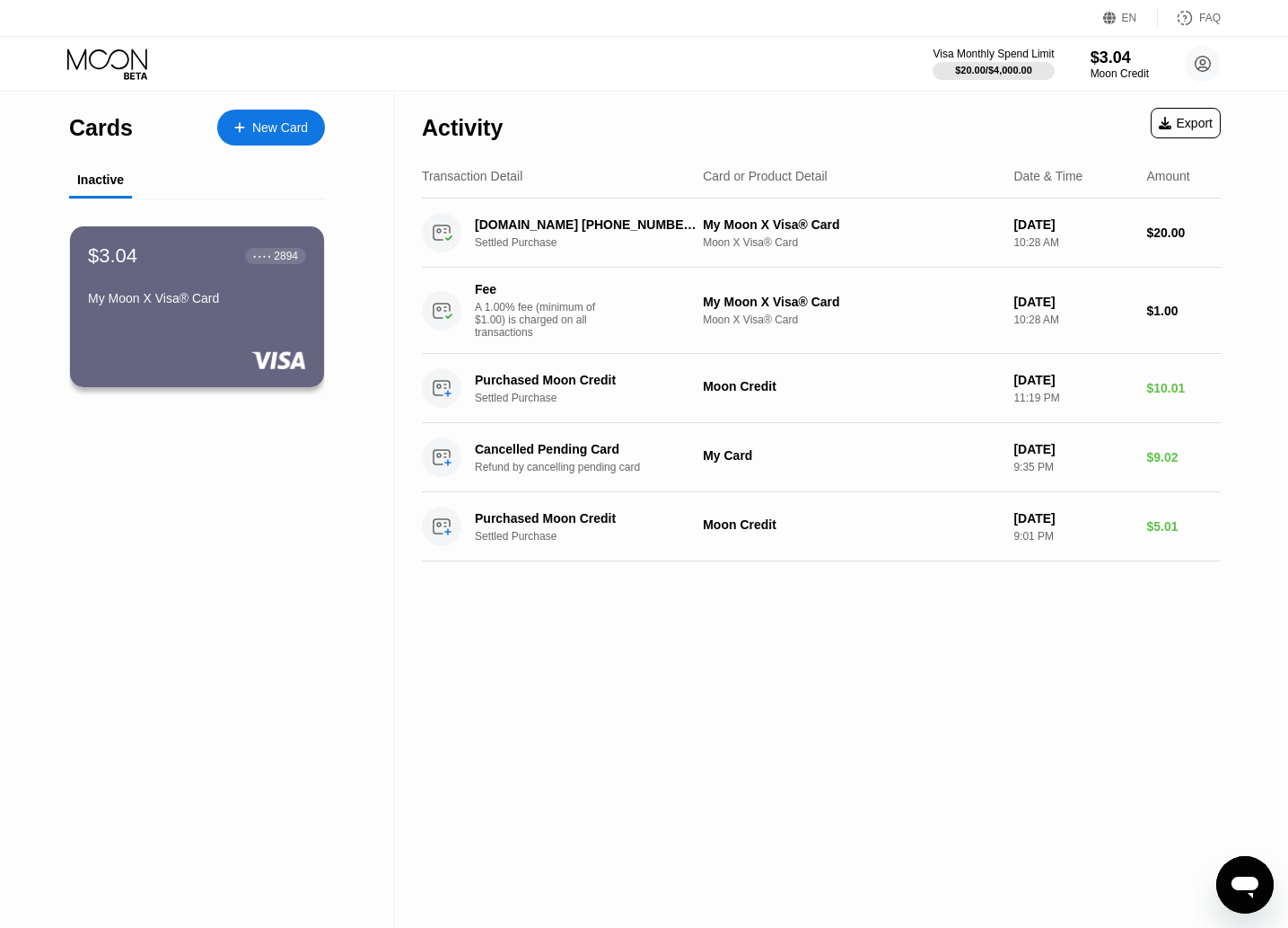
click at [94, 181] on div "Inactive" at bounding box center [100, 179] width 46 height 14
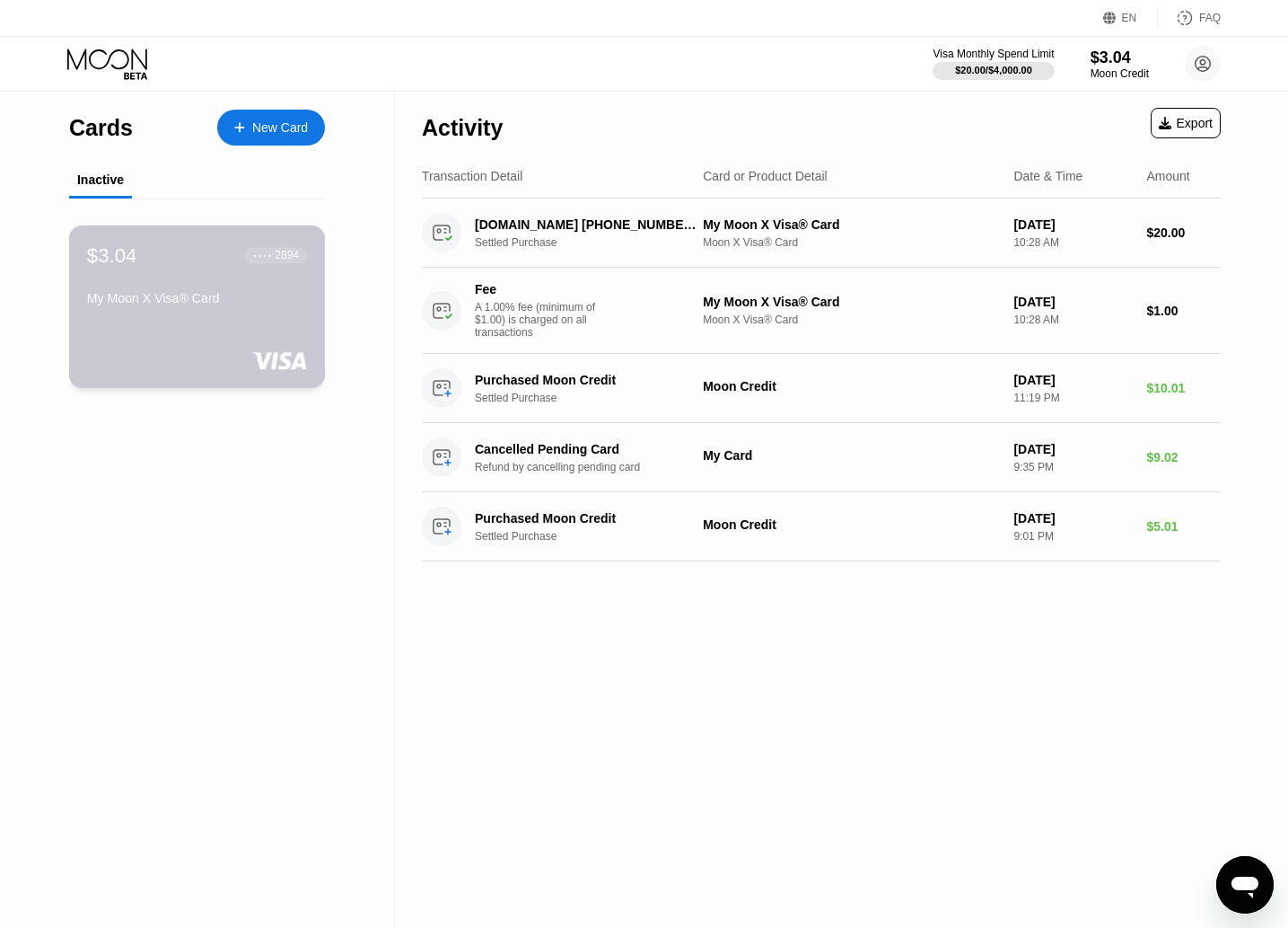
click at [188, 289] on div "$3.04 ● ● ● ● 2894 My Moon X Visa® Card" at bounding box center [197, 277] width 220 height 69
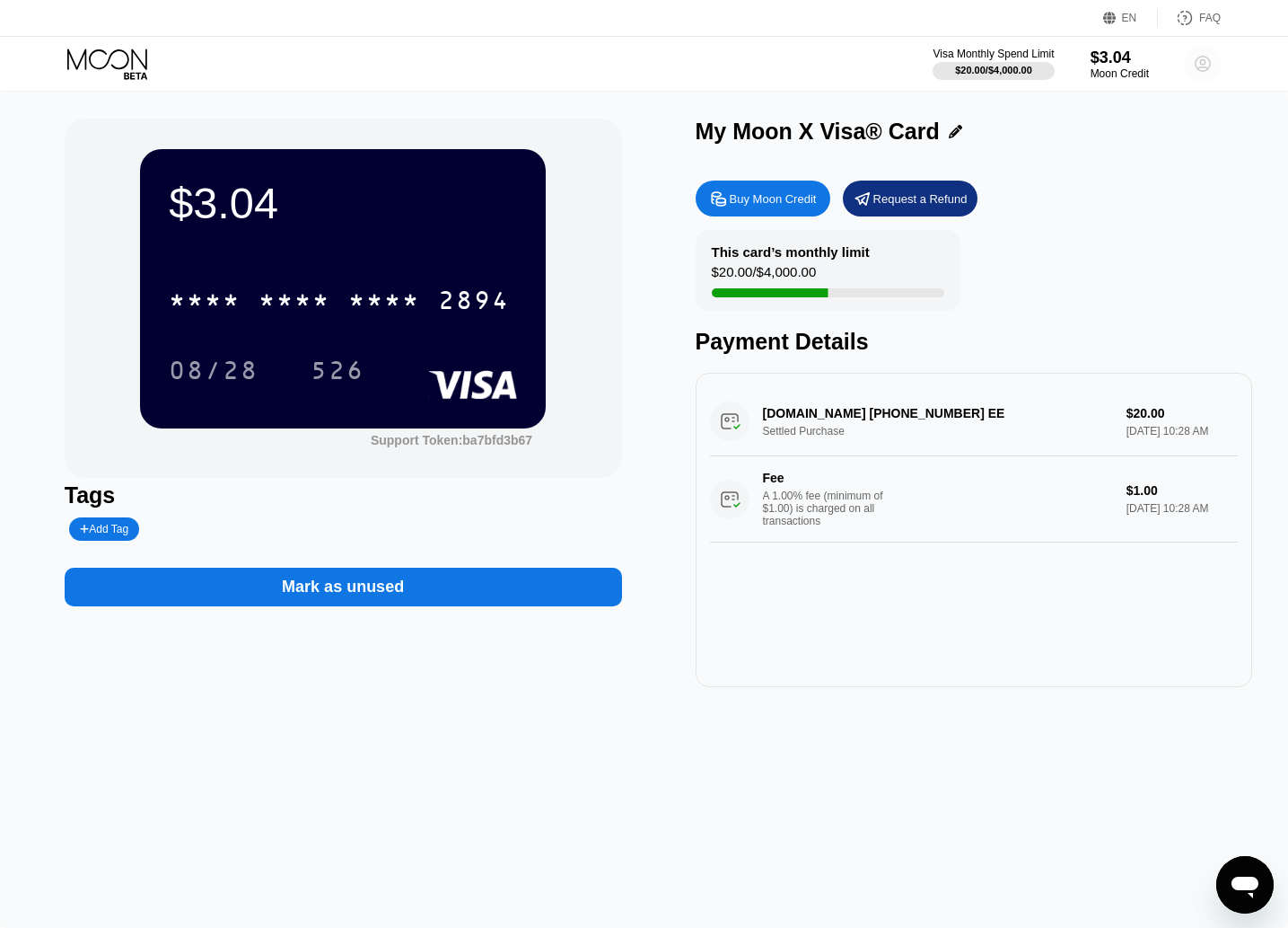
click at [1200, 61] on icon at bounding box center [1203, 64] width 9 height 9
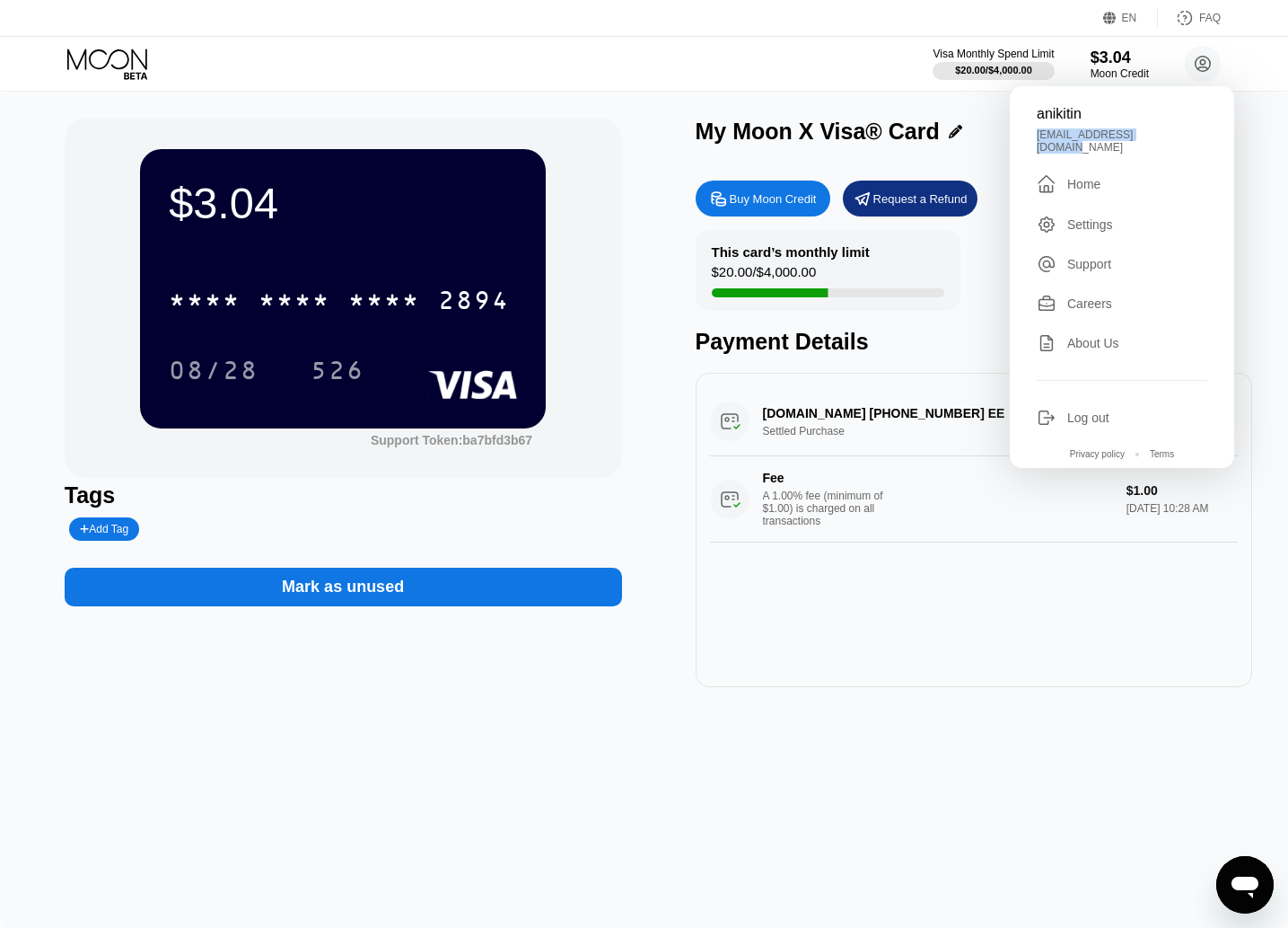
drag, startPoint x: 1175, startPoint y: 137, endPoint x: 1025, endPoint y: 136, distance: 150.0
click at [1025, 136] on div "anikitin [EMAIL_ADDRESS][DOMAIN_NAME]  Home Settings Support Careers About Us …" at bounding box center [1122, 277] width 225 height 381
copy div "[EMAIL_ADDRESS][DOMAIN_NAME]"
